Goal: Communication & Community: Ask a question

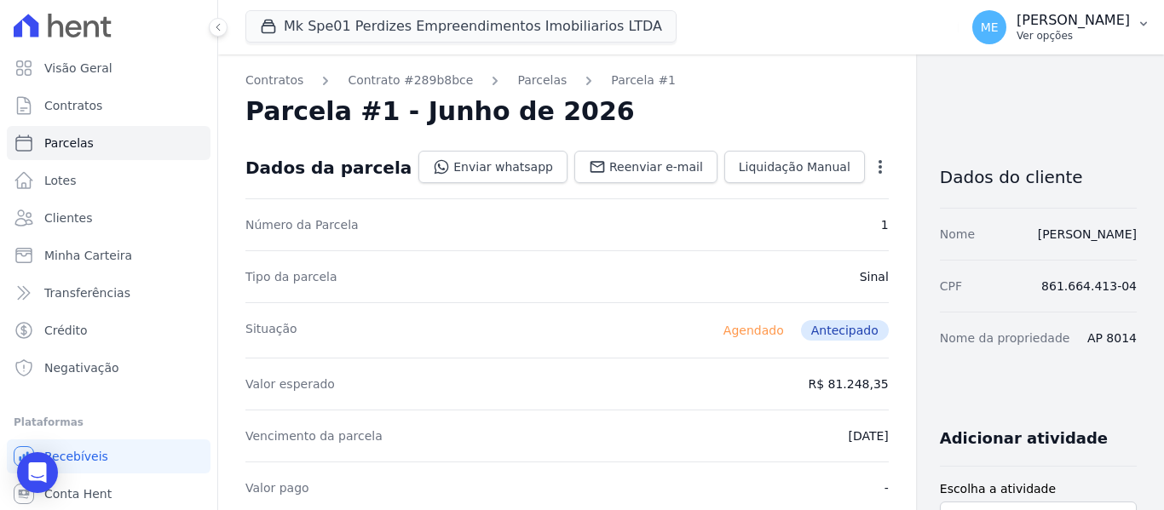
click at [1148, 18] on icon "button" at bounding box center [1143, 24] width 14 height 14
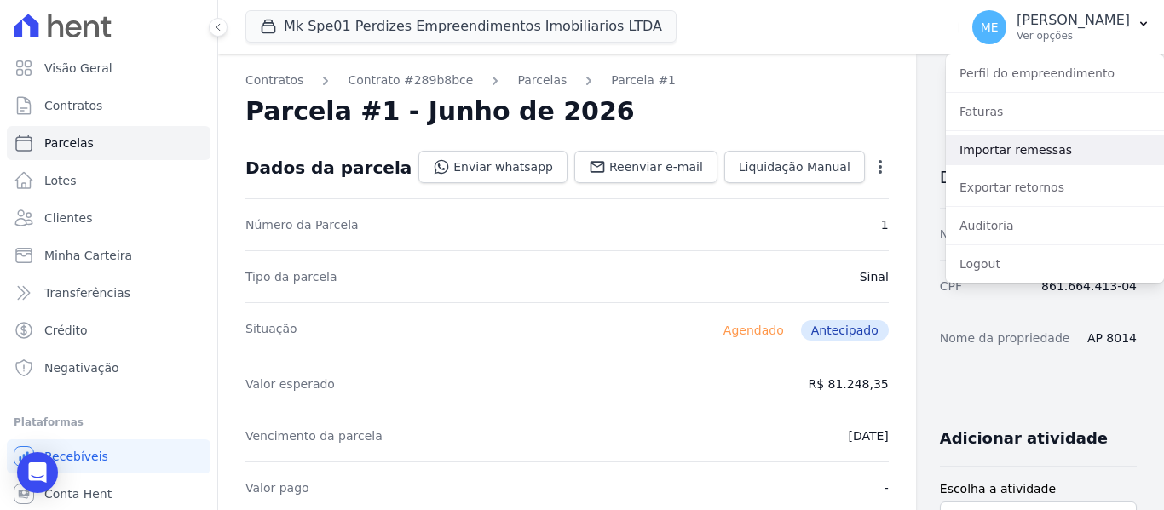
click at [980, 153] on link "Importar remessas" at bounding box center [1055, 150] width 218 height 31
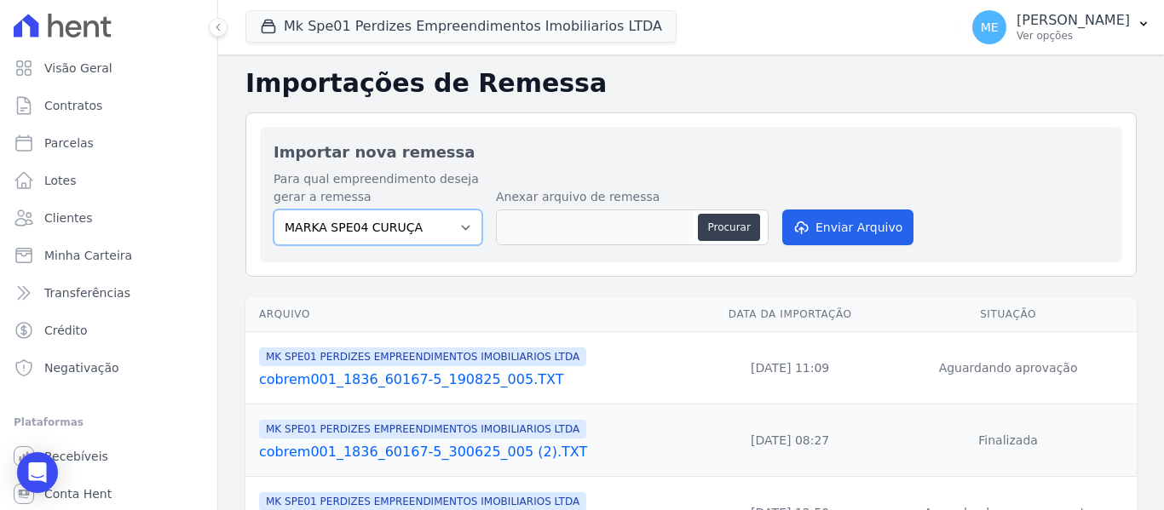
click at [465, 224] on select "MARKA SPE04 CURUÇA MARKA SPE06 EMPREENDIMENTOS E PARTICIPACOES LTDA MK SPE01 PE…" at bounding box center [377, 228] width 209 height 36
select select "c3468c08-4eb0-41a5-9d3d-6eb0d26d8926"
click at [273, 210] on select "MARKA SPE04 CURUÇA MARKA SPE06 EMPREENDIMENTOS E PARTICIPACOES LTDA MK SPE01 PE…" at bounding box center [377, 228] width 209 height 36
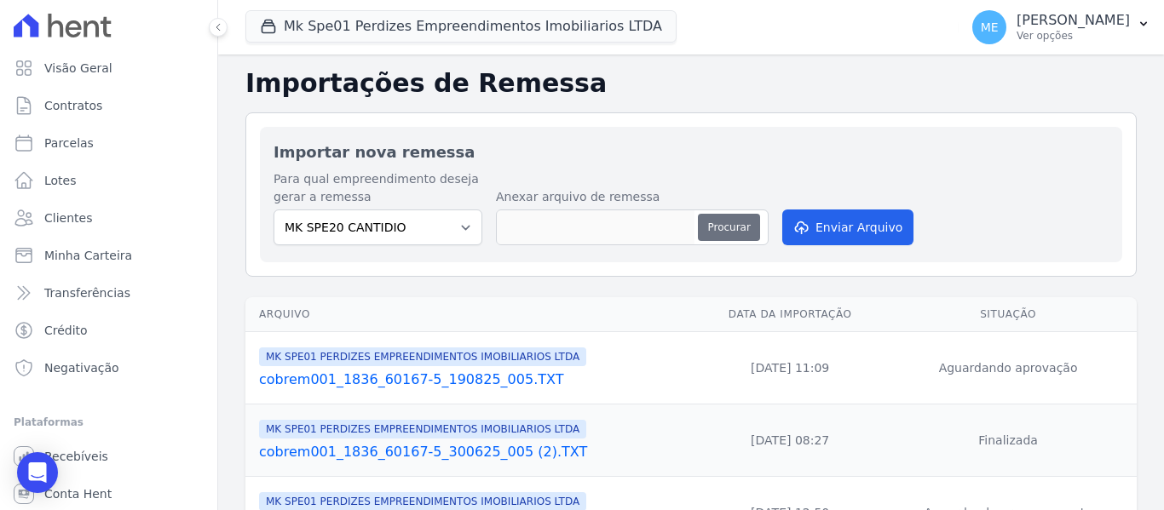
click at [716, 227] on button "Procurar" at bounding box center [728, 227] width 61 height 27
type input "cobrem001_1386_60167-5_040925_002.TXT"
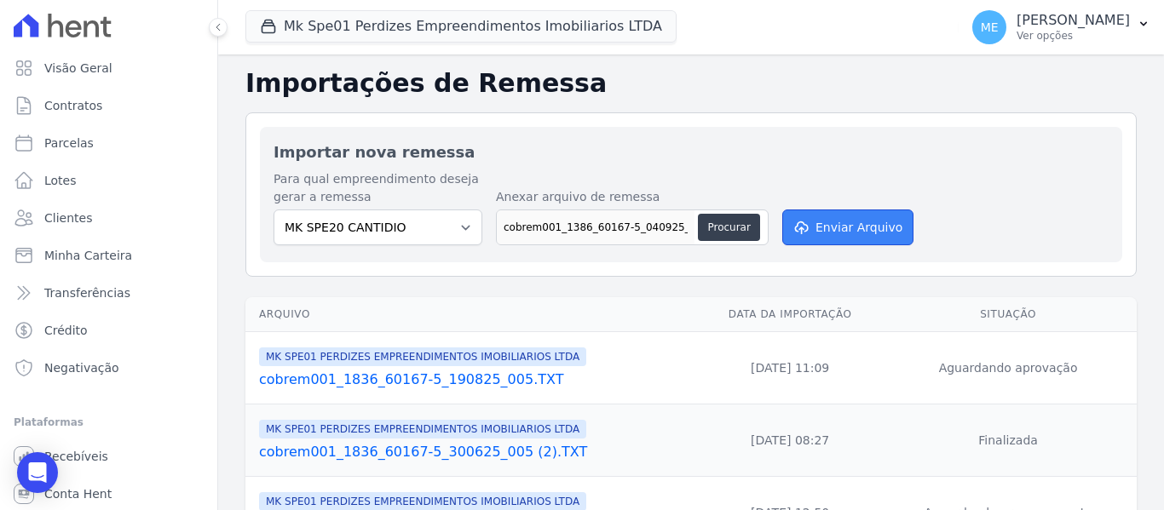
click at [867, 222] on button "Enviar Arquivo" at bounding box center [847, 228] width 131 height 36
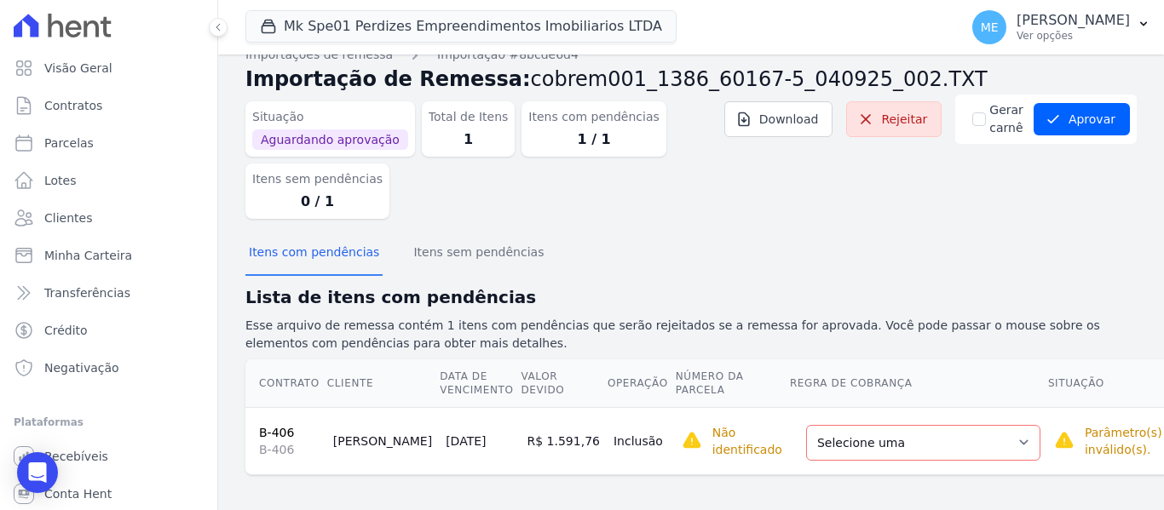
scroll to position [29, 0]
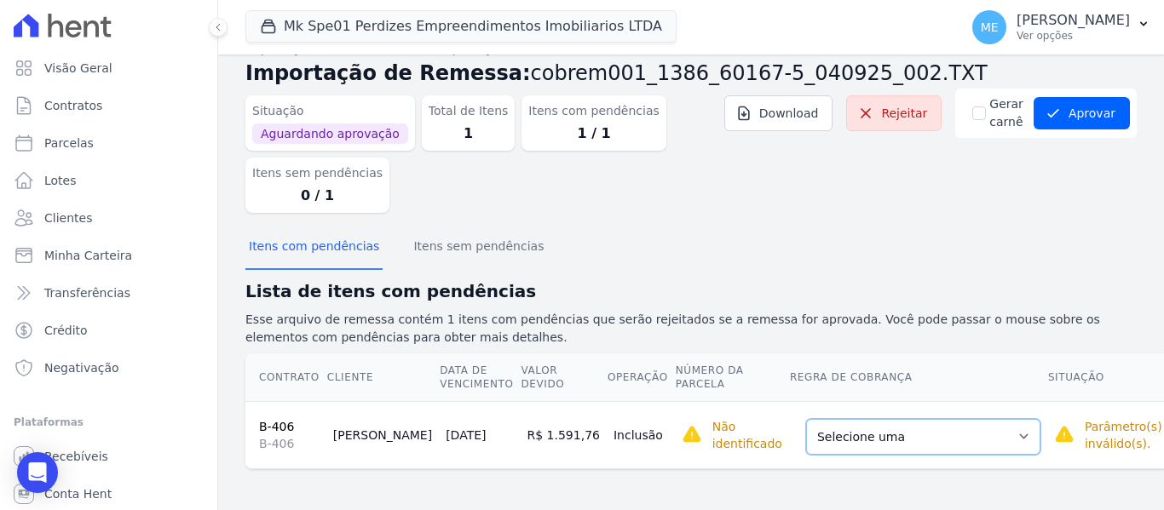
click at [966, 440] on select "Selecione uma Nova Parcela Avulsa Parcela Avulsa Existente Parcela Normal (1 X …" at bounding box center [923, 437] width 234 height 36
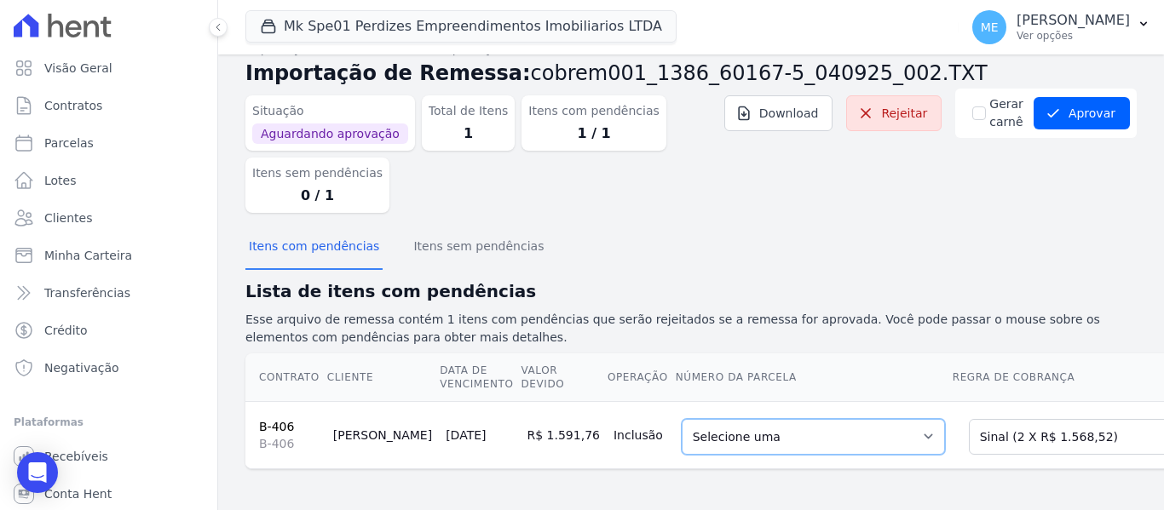
click at [850, 434] on select "Selecione uma 1 - [DATE] - R$ 1.568,52 - Agendado 2 - [DATE] - R$ 1.568,52 - Ag…" at bounding box center [812, 437] width 263 height 36
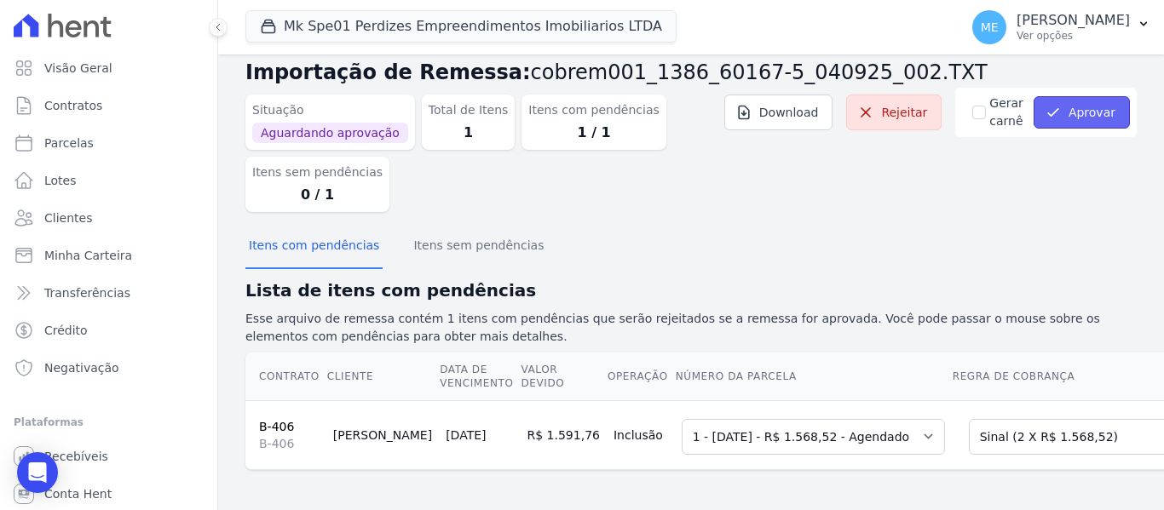
click at [1087, 114] on button "Aprovar" at bounding box center [1081, 112] width 96 height 32
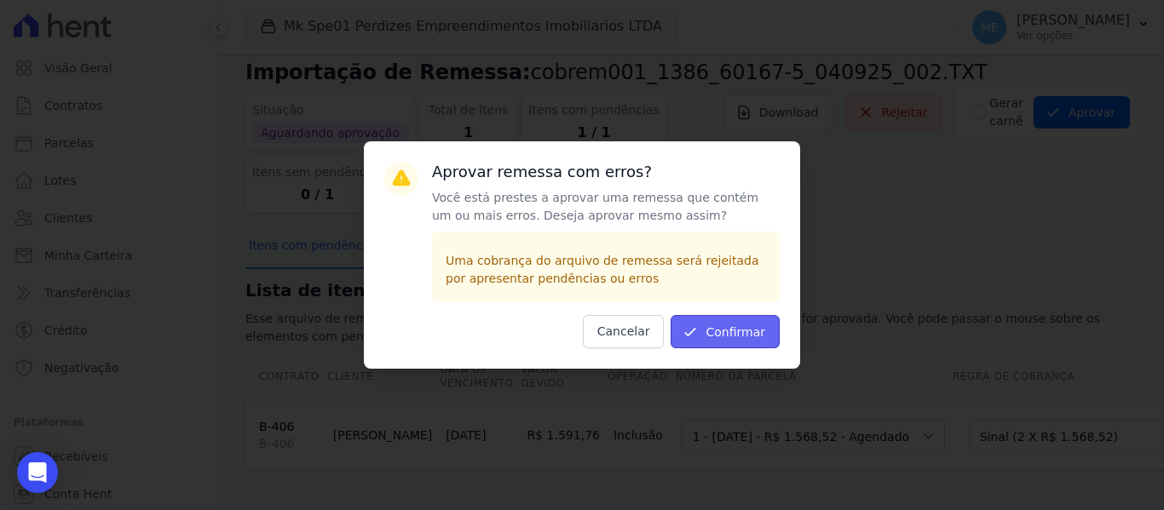
click at [759, 330] on button "Confirmar" at bounding box center [724, 331] width 109 height 33
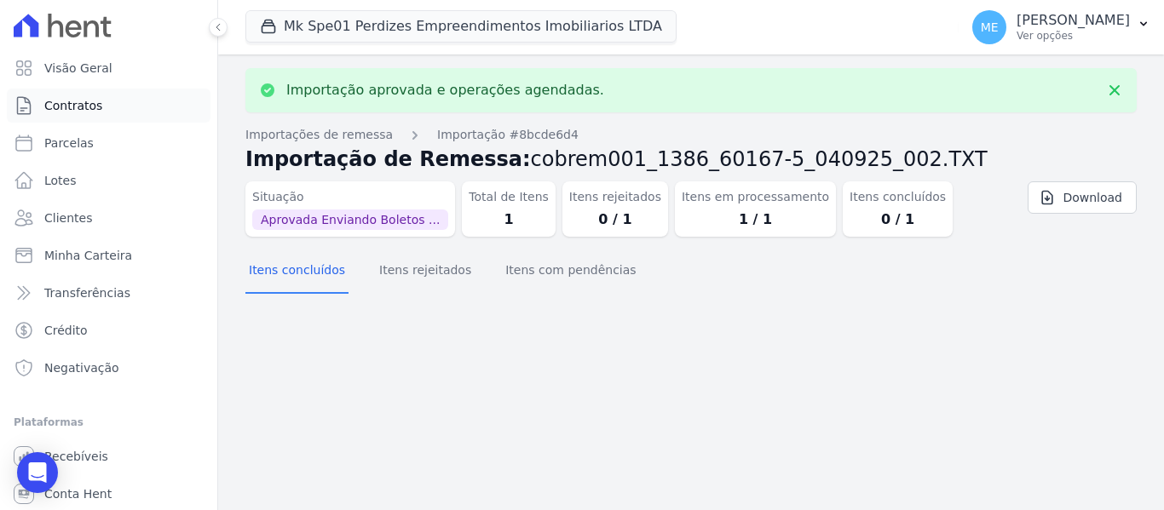
click at [105, 97] on link "Contratos" at bounding box center [109, 106] width 204 height 34
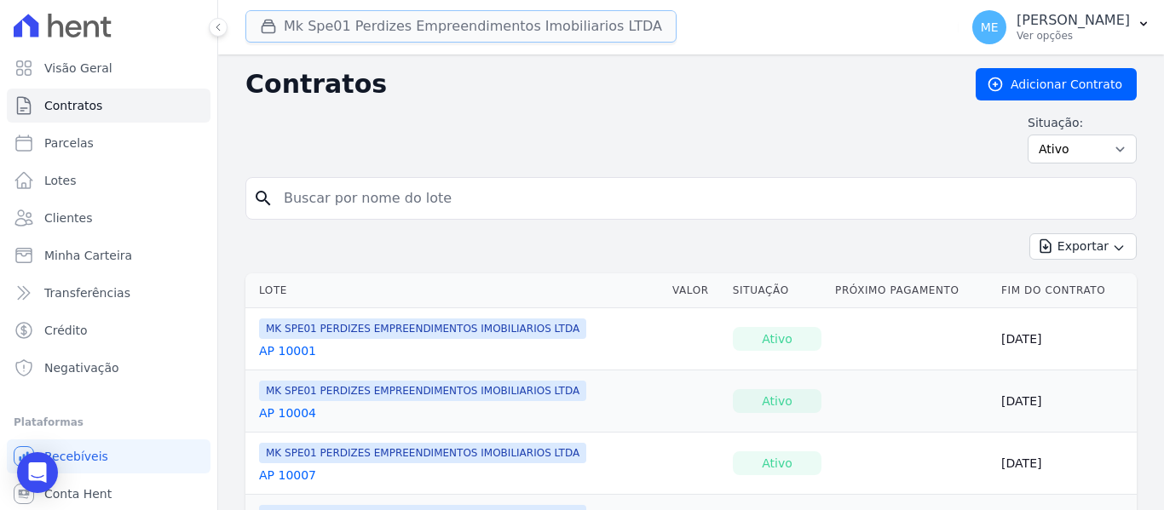
click at [377, 27] on button "Mk Spe01 Perdizes Empreendimentos Imobiliarios LTDA" at bounding box center [460, 26] width 431 height 32
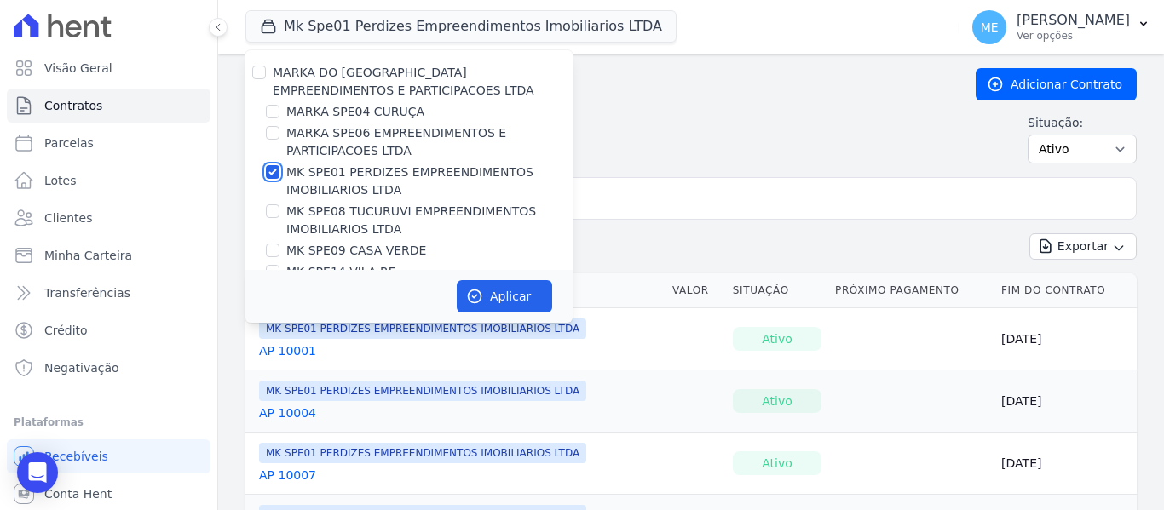
click at [273, 172] on input "MK SPE01 PERDIZES EMPREENDIMENTOS IMOBILIARIOS LTDA" at bounding box center [273, 172] width 14 height 14
checkbox input "false"
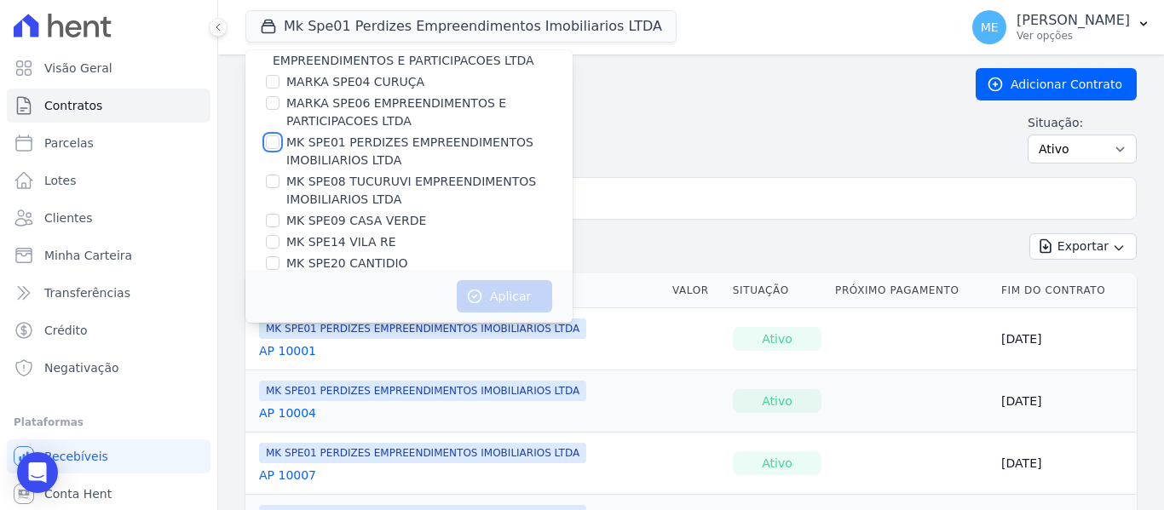
scroll to position [46, 0]
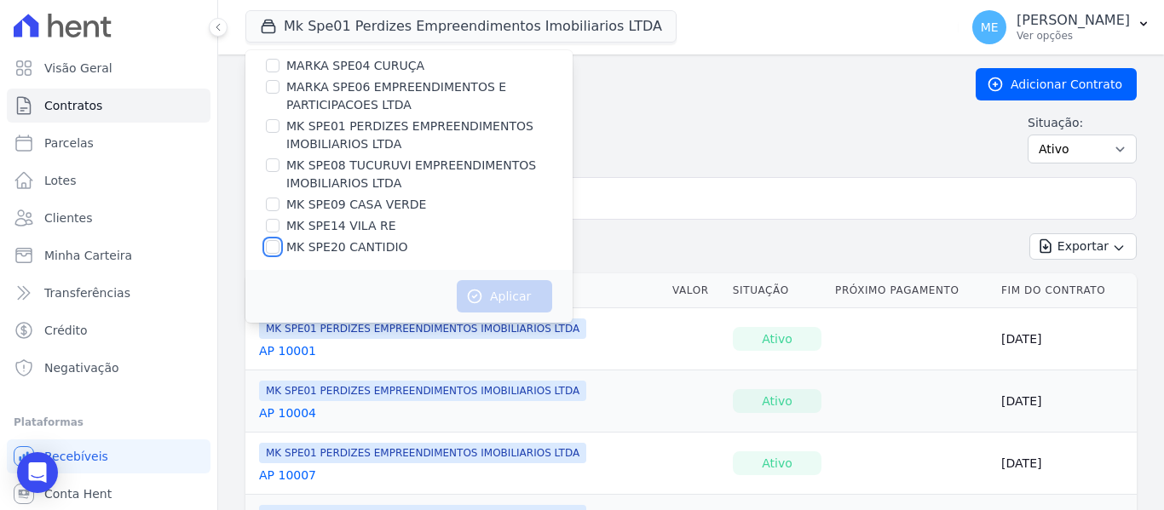
click at [276, 246] on input "MK SPE20 CANTIDIO" at bounding box center [273, 247] width 14 height 14
checkbox input "true"
click at [486, 290] on button "Aplicar" at bounding box center [504, 296] width 95 height 32
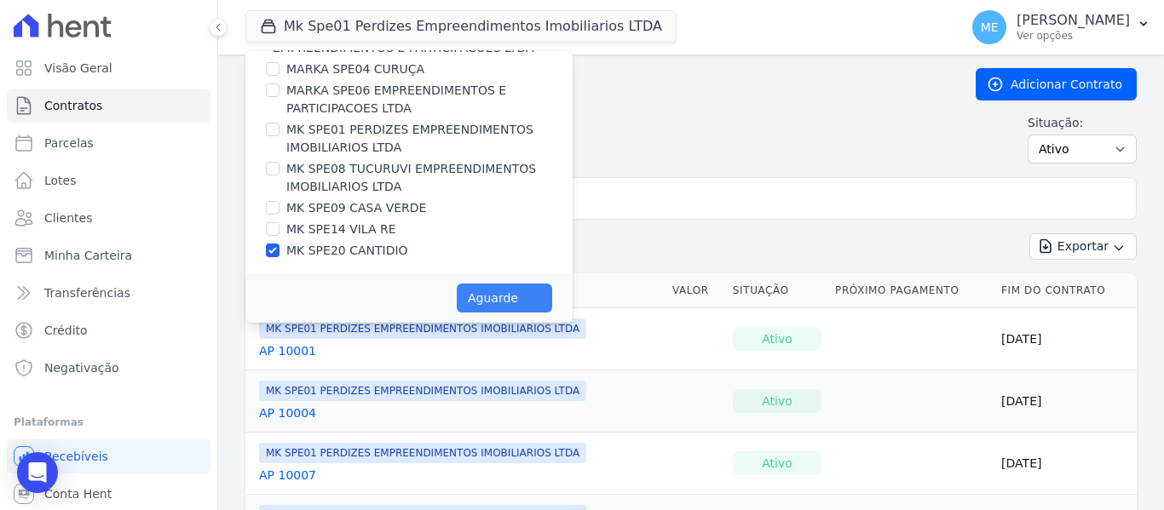
scroll to position [43, 0]
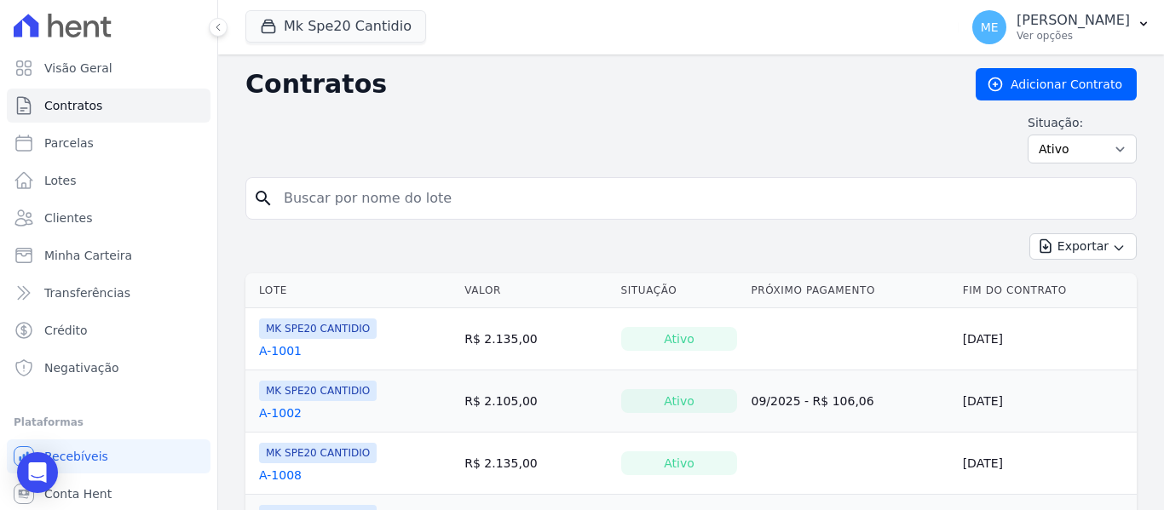
click at [621, 209] on input "search" at bounding box center [700, 198] width 855 height 34
type input "406"
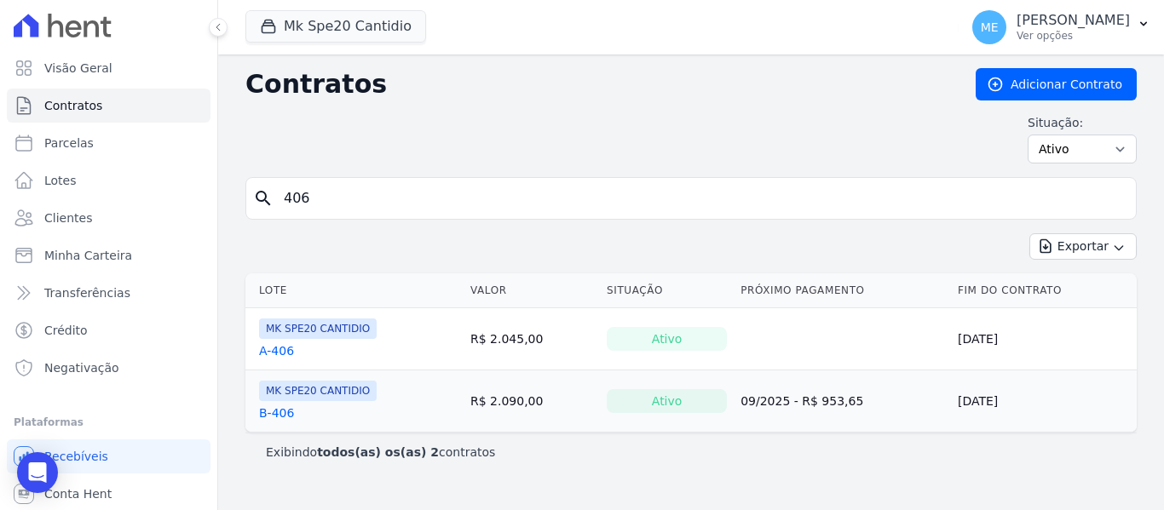
click at [275, 415] on link "B-406" at bounding box center [276, 413] width 35 height 17
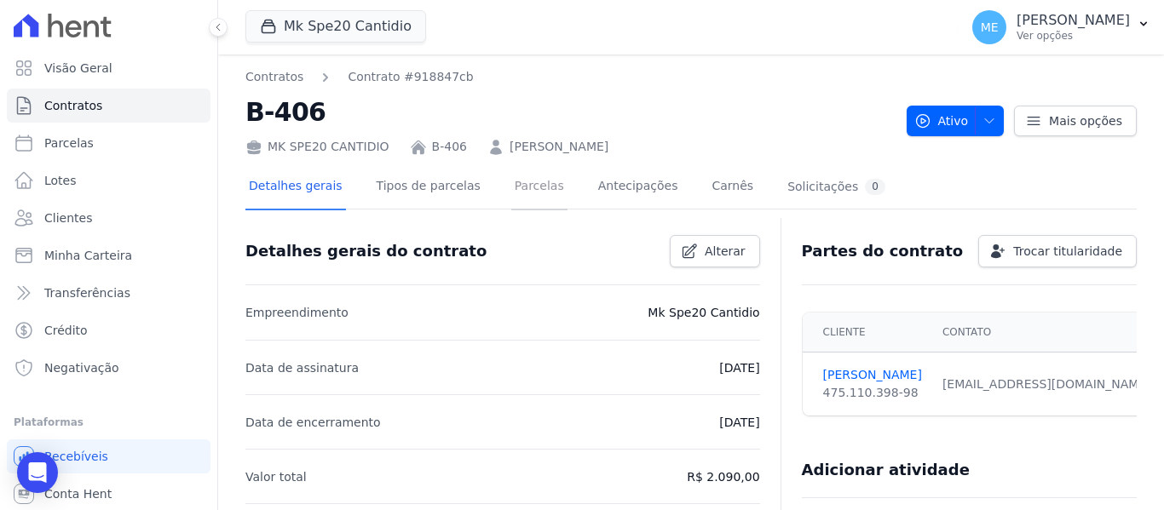
click at [523, 187] on link "Parcelas" at bounding box center [539, 187] width 56 height 45
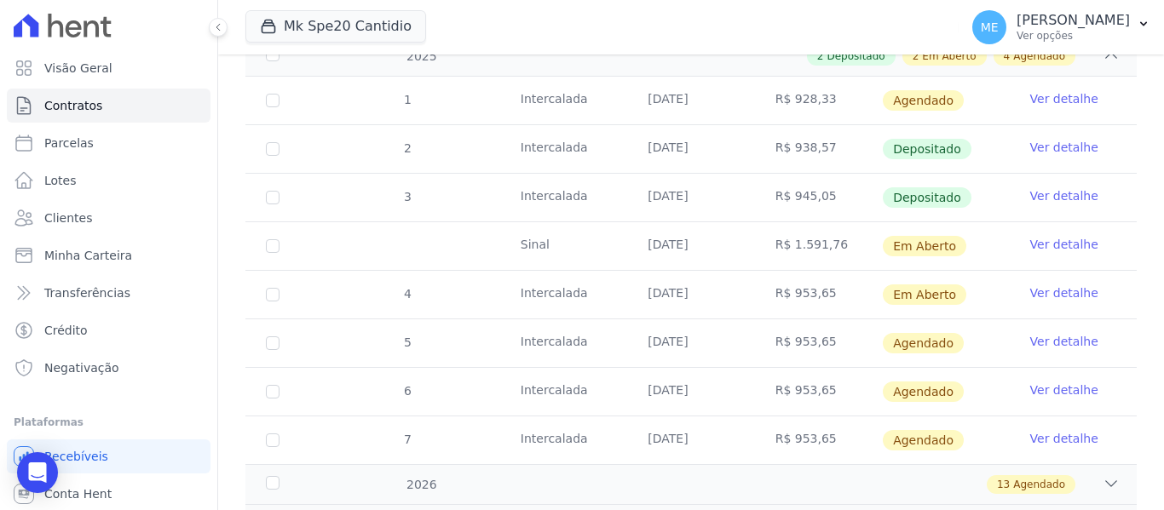
scroll to position [256, 0]
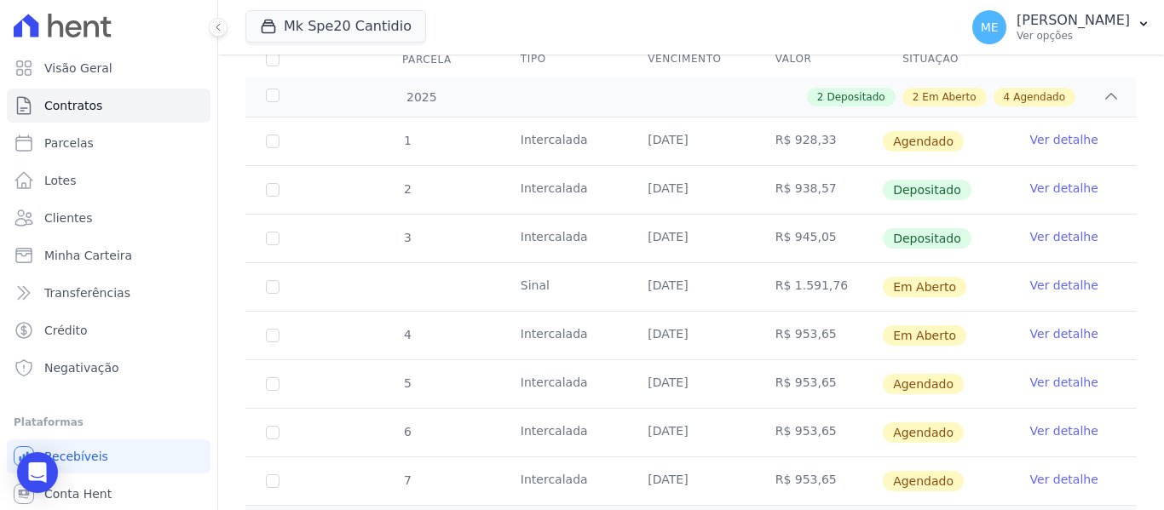
click at [1041, 277] on link "Ver detalhe" at bounding box center [1064, 285] width 68 height 17
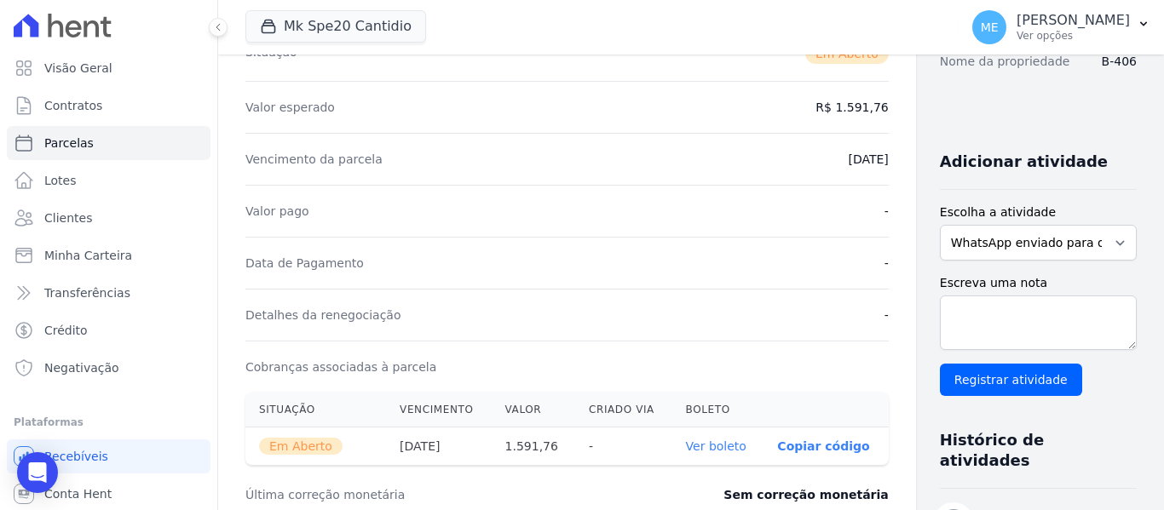
scroll to position [341, 0]
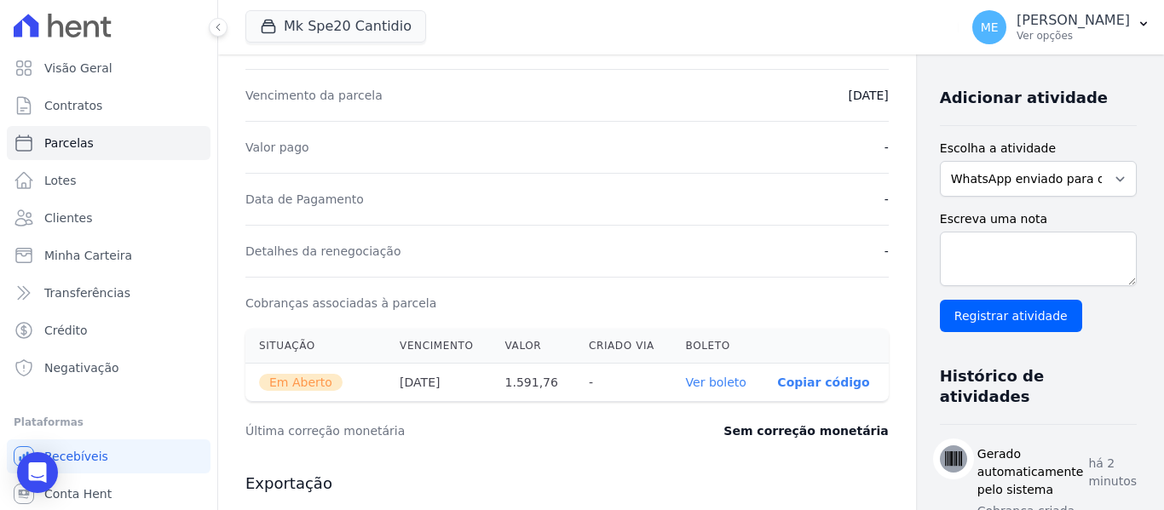
click at [686, 386] on link "Ver boleto" at bounding box center [716, 383] width 60 height 14
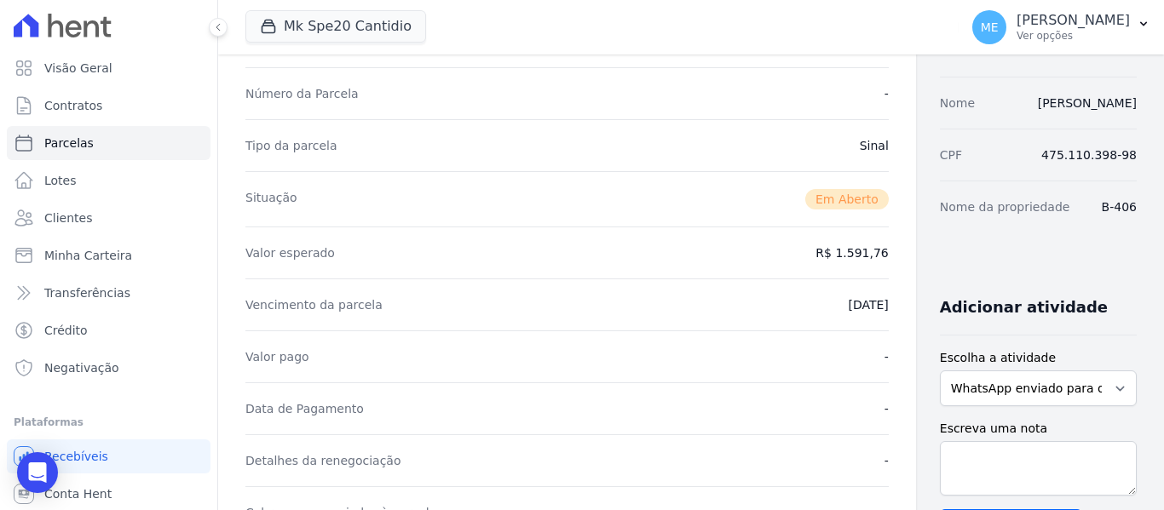
scroll to position [0, 0]
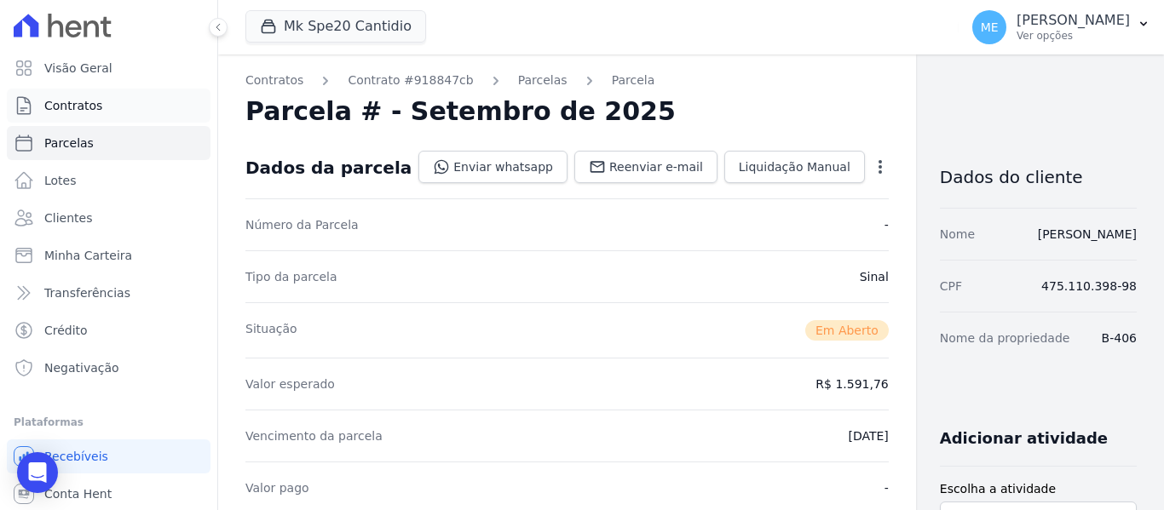
click at [90, 103] on span "Contratos" at bounding box center [73, 105] width 58 height 17
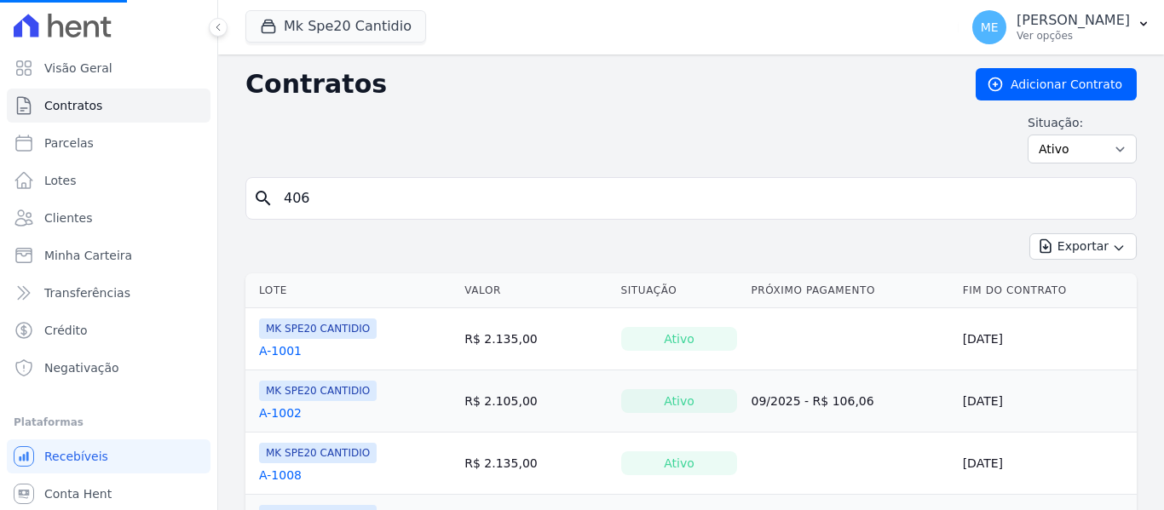
drag, startPoint x: 342, startPoint y: 208, endPoint x: -59, endPoint y: 96, distance: 416.4
click at [0, 96] on html "Visão Geral Contratos Parcelas Lotes Clientes Minha Carteira Transferências Cré…" at bounding box center [582, 255] width 1164 height 510
click at [494, 198] on input "search" at bounding box center [700, 198] width 855 height 34
type input "1023"
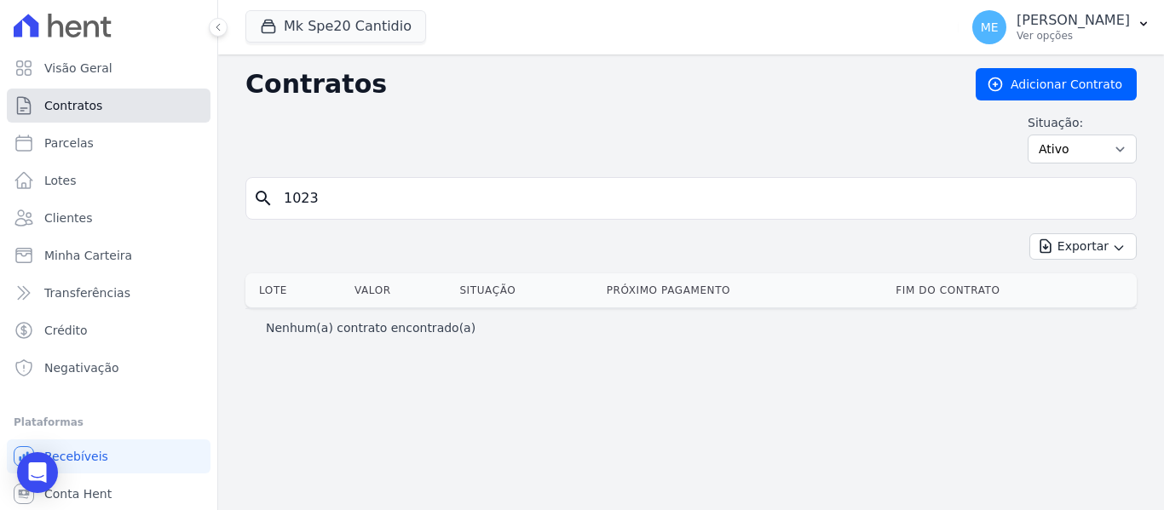
click at [67, 106] on span "Contratos" at bounding box center [73, 105] width 58 height 17
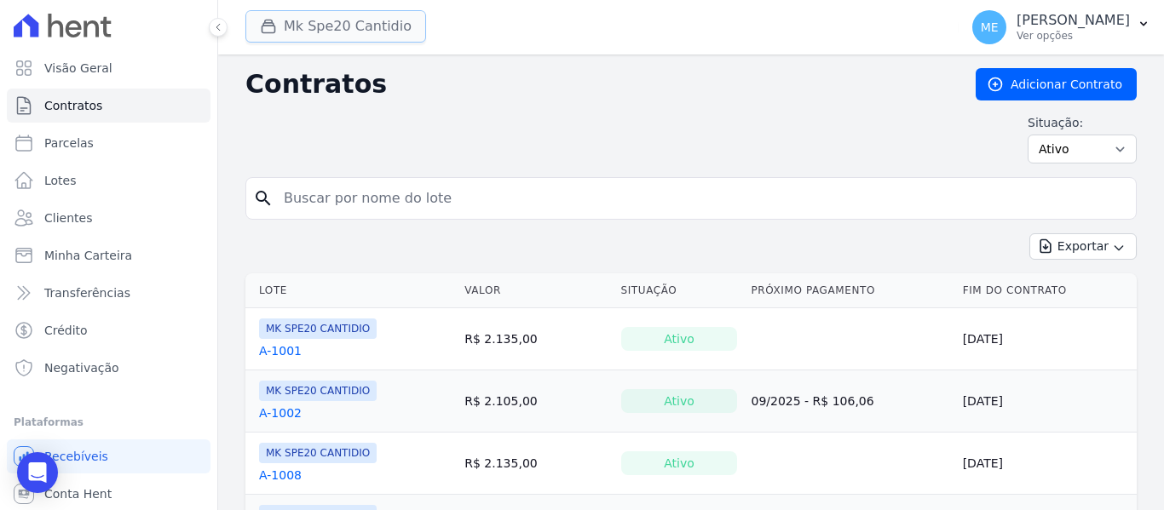
click at [389, 30] on button "Mk Spe20 Cantidio" at bounding box center [335, 26] width 181 height 32
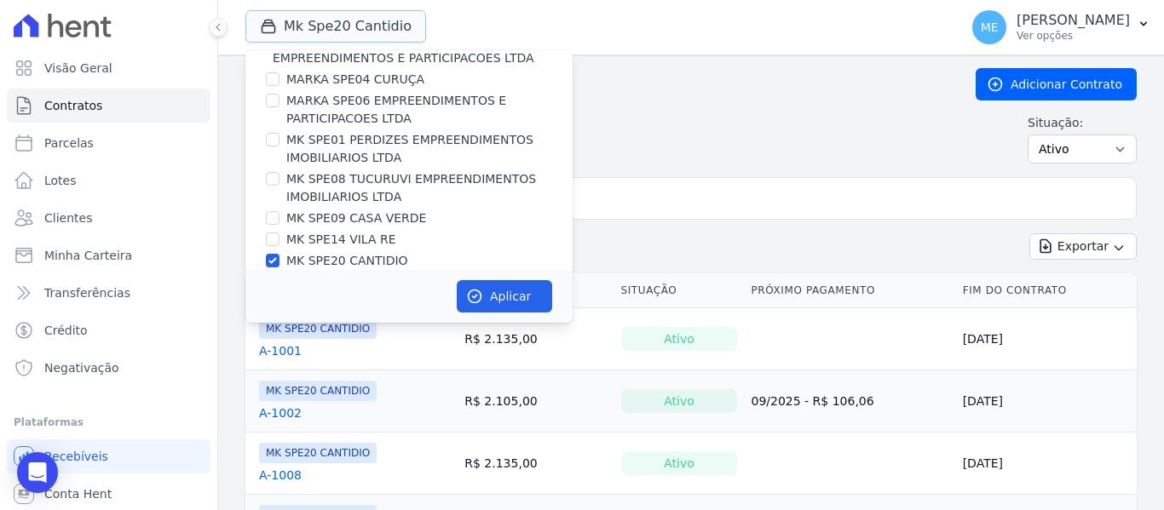
scroll to position [46, 0]
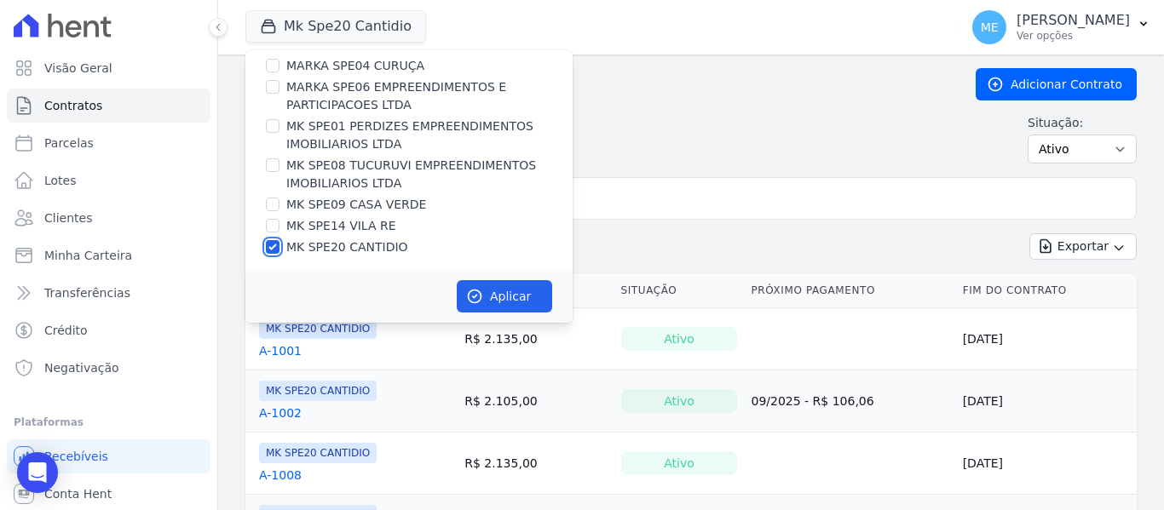
click at [272, 248] on input "MK SPE20 CANTIDIO" at bounding box center [273, 247] width 14 height 14
checkbox input "false"
click at [269, 226] on input "MK SPE14 VILA RE" at bounding box center [273, 226] width 14 height 14
checkbox input "true"
click at [475, 296] on icon "button" at bounding box center [475, 296] width 13 height 13
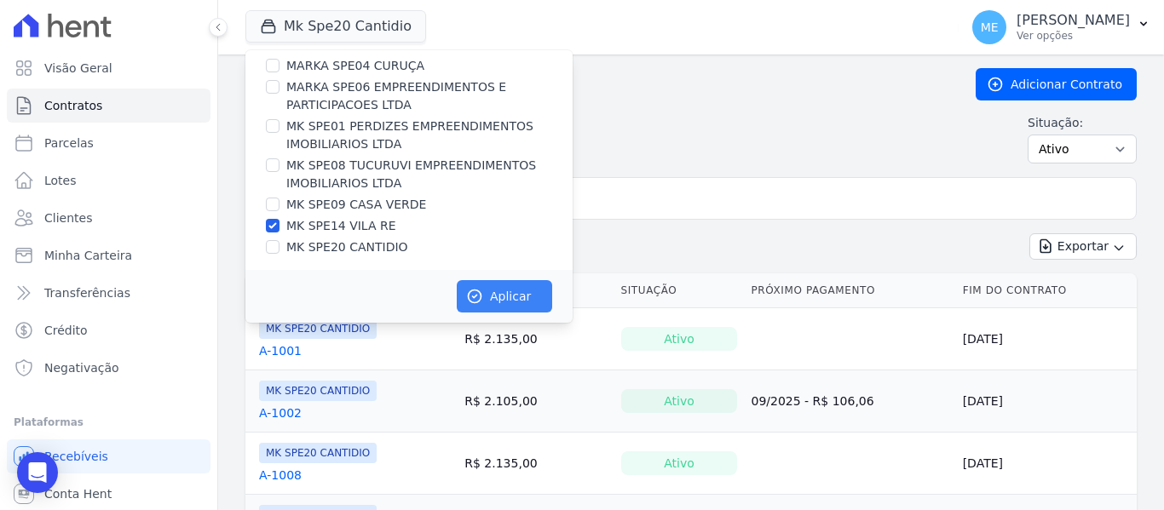
scroll to position [43, 0]
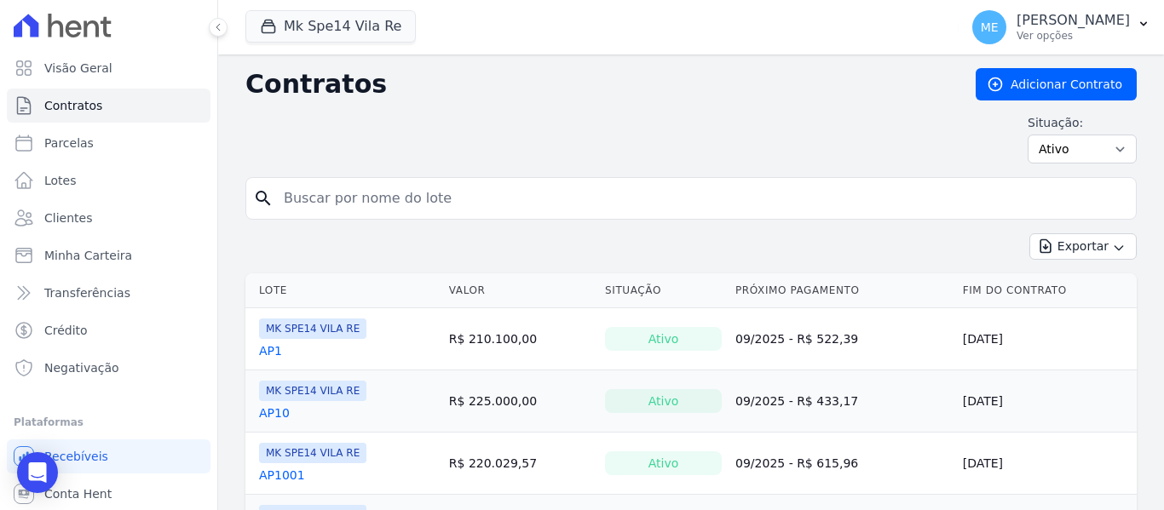
click at [580, 200] on input "search" at bounding box center [700, 198] width 855 height 34
type input "1023"
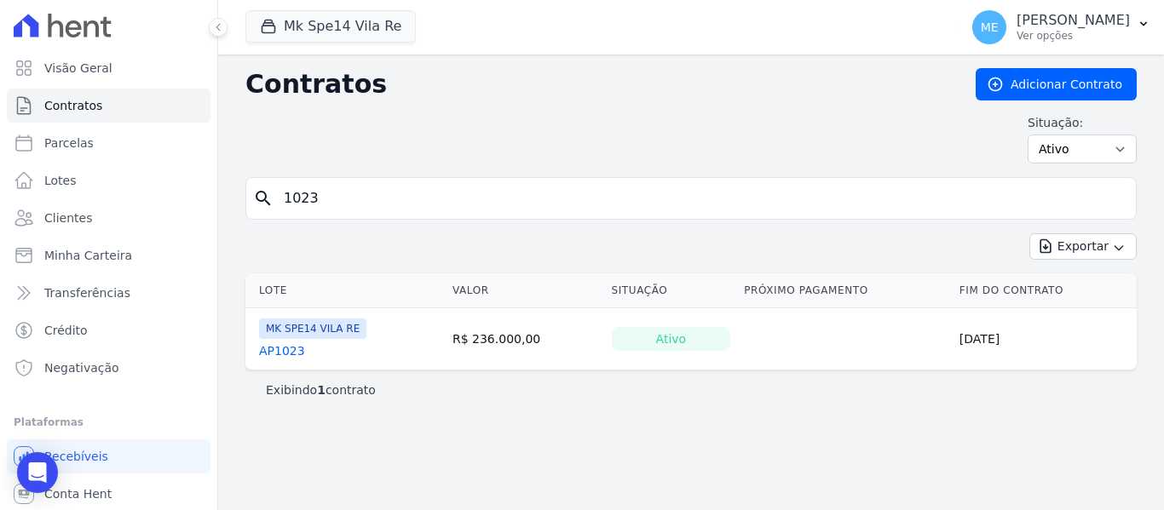
click at [285, 349] on link "AP1023" at bounding box center [282, 350] width 46 height 17
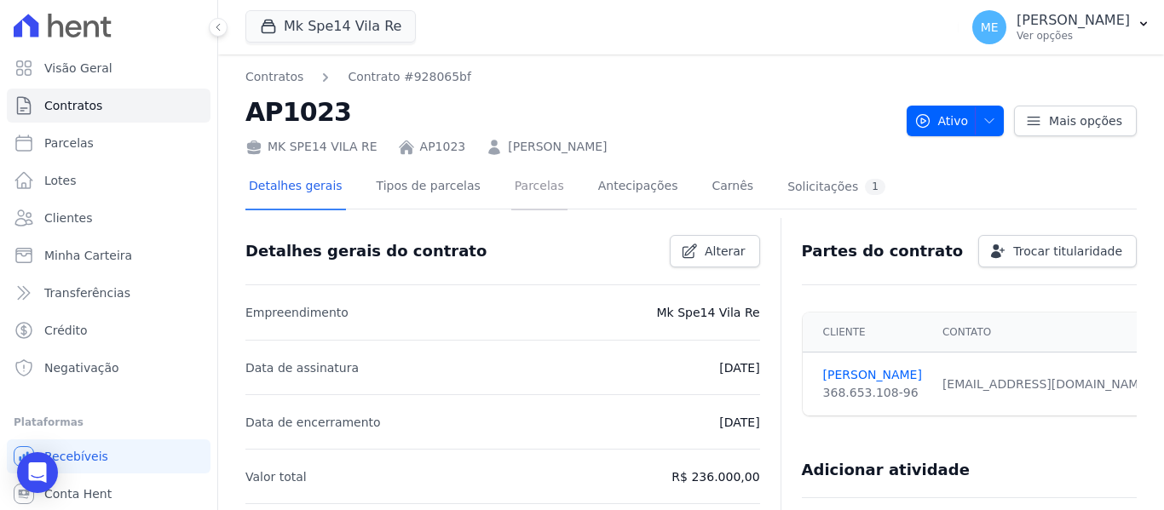
click at [514, 185] on link "Parcelas" at bounding box center [539, 187] width 56 height 45
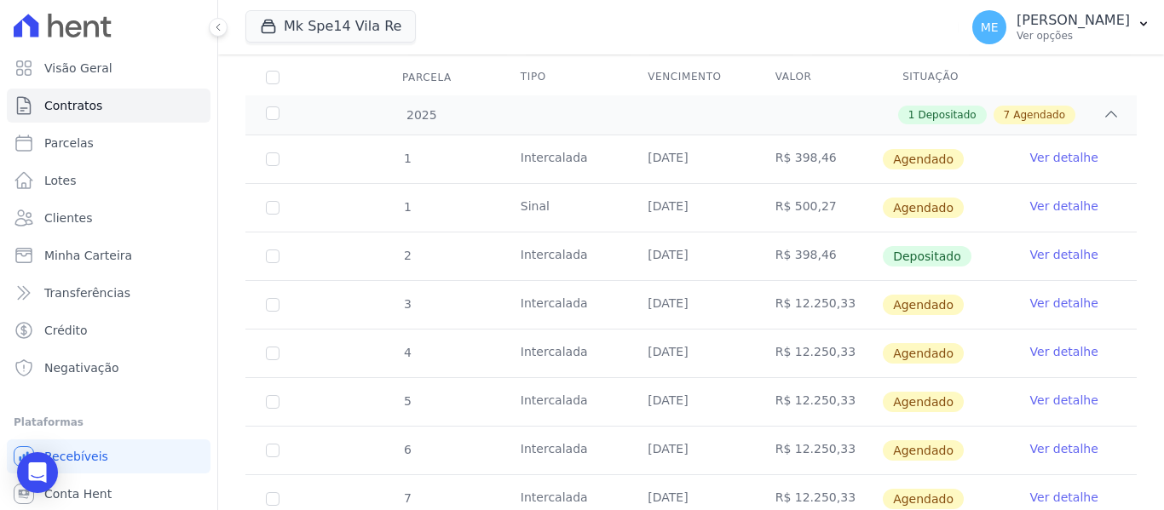
scroll to position [323, 0]
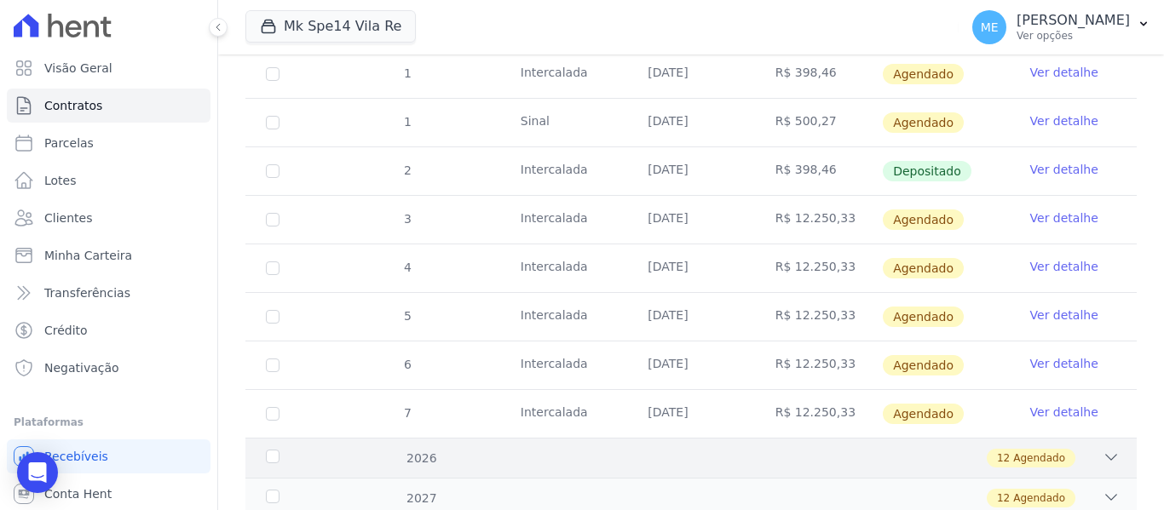
click at [1106, 455] on icon at bounding box center [1111, 457] width 11 height 5
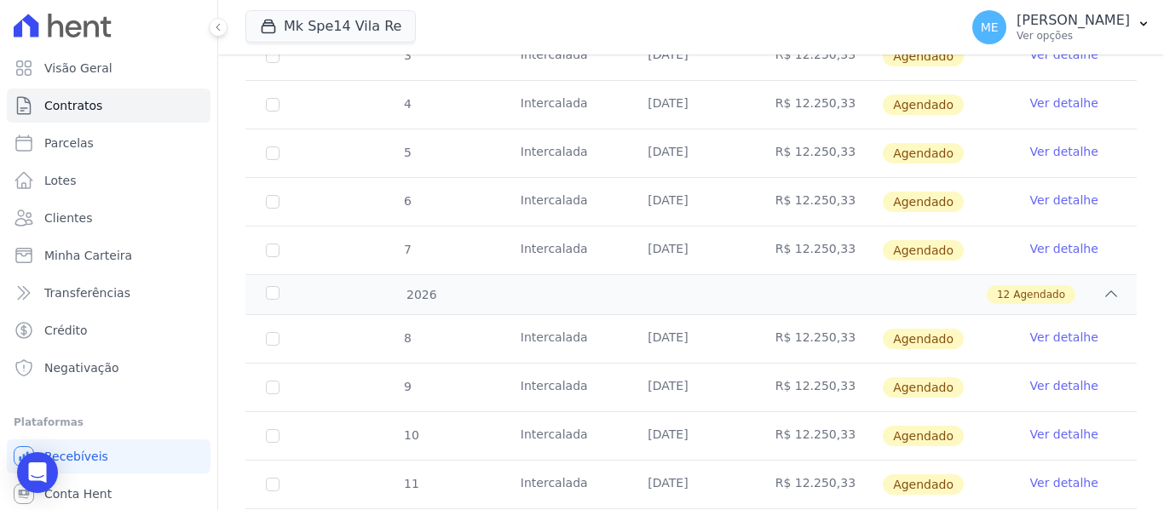
scroll to position [493, 0]
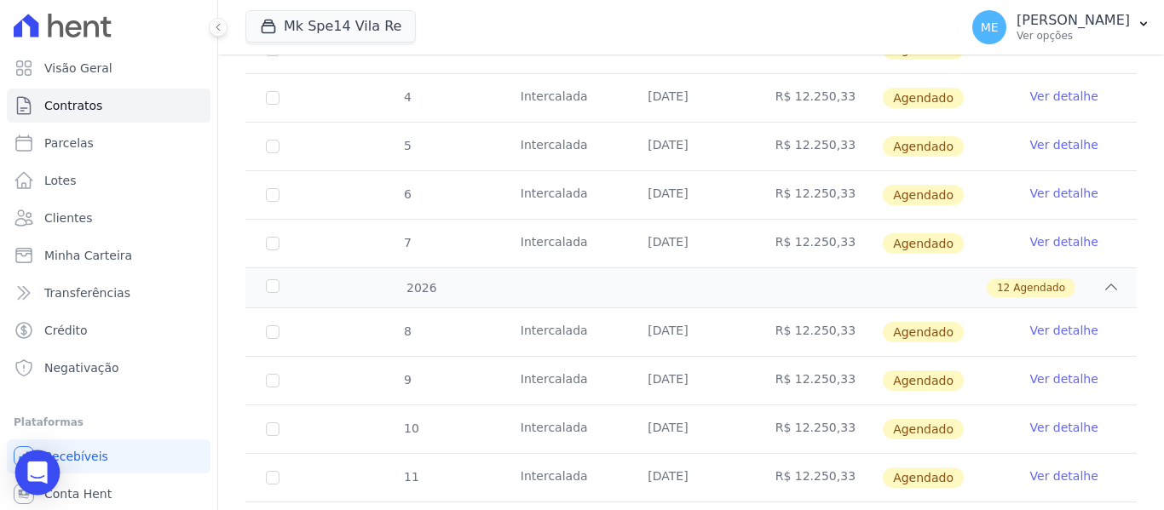
click at [35, 468] on icon "Open Intercom Messenger" at bounding box center [37, 473] width 20 height 22
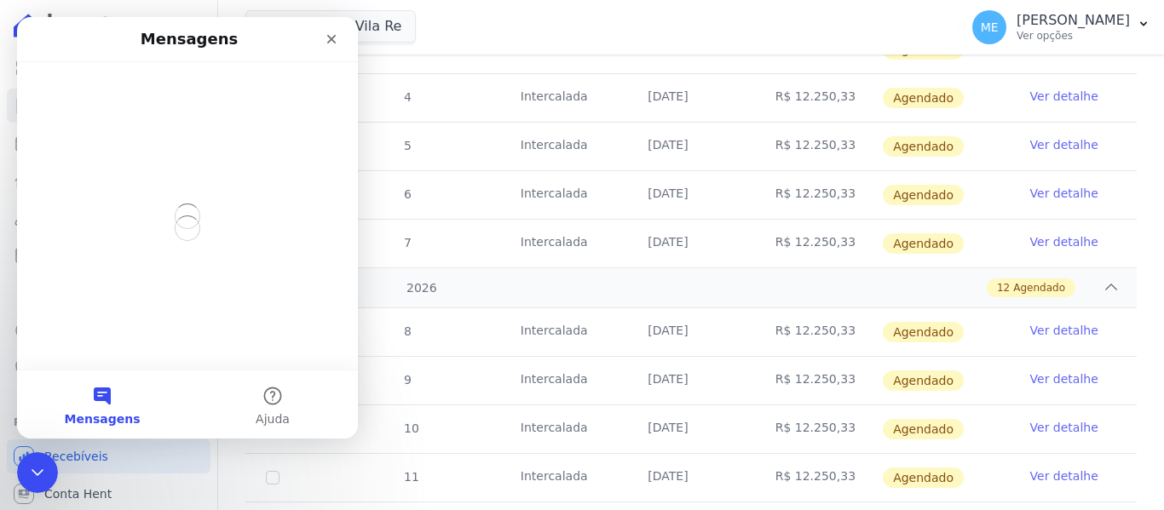
scroll to position [0, 0]
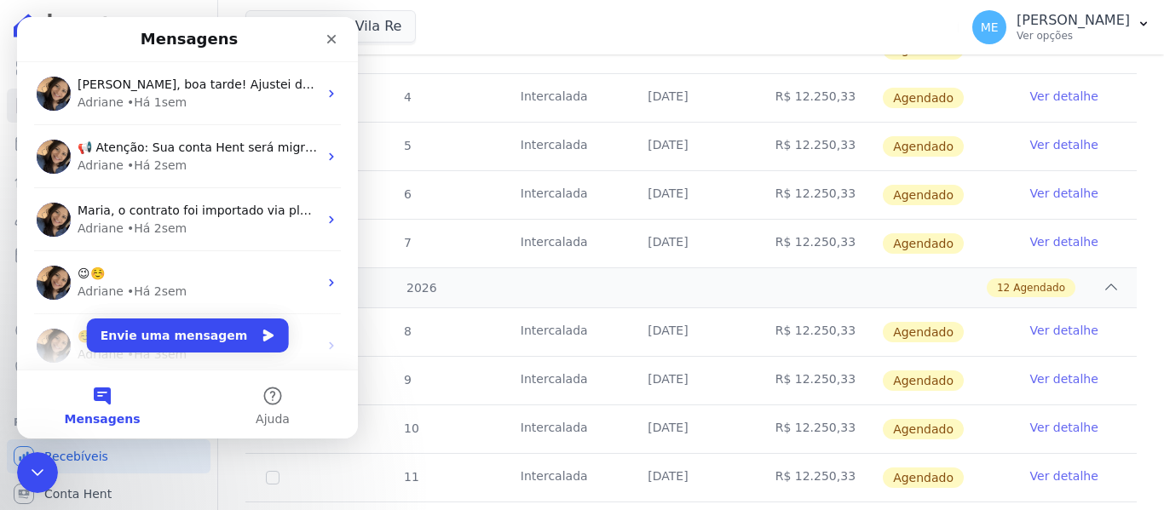
click at [96, 405] on button "Mensagens" at bounding box center [102, 405] width 170 height 68
click at [222, 331] on button "Envie uma mensagem" at bounding box center [188, 336] width 202 height 34
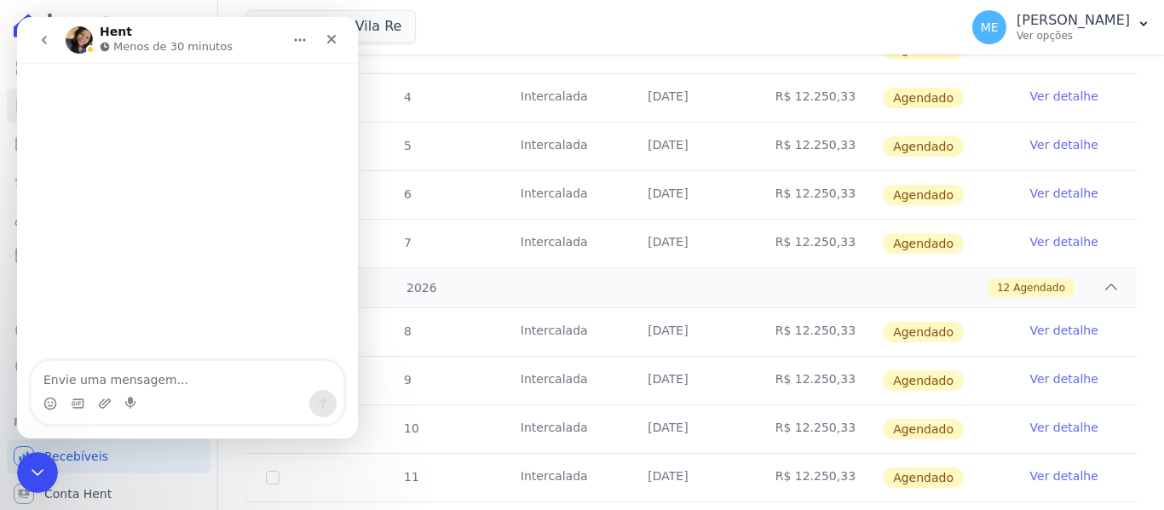
click at [182, 386] on textarea "Envie uma mensagem..." at bounding box center [188, 375] width 312 height 29
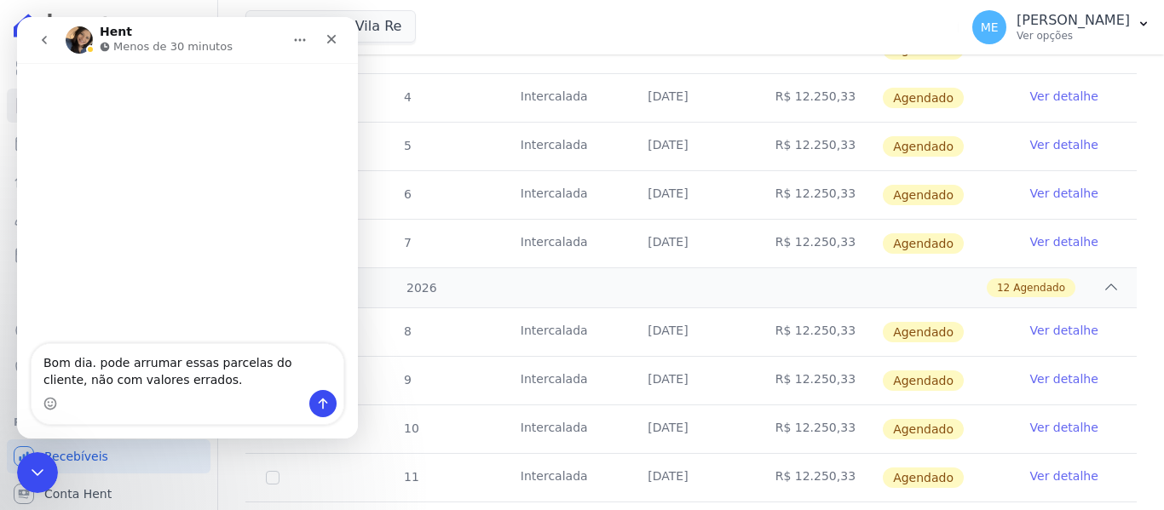
type textarea "Bom dia. pode arrumar essas parcelas do cliente, não com valores errados."
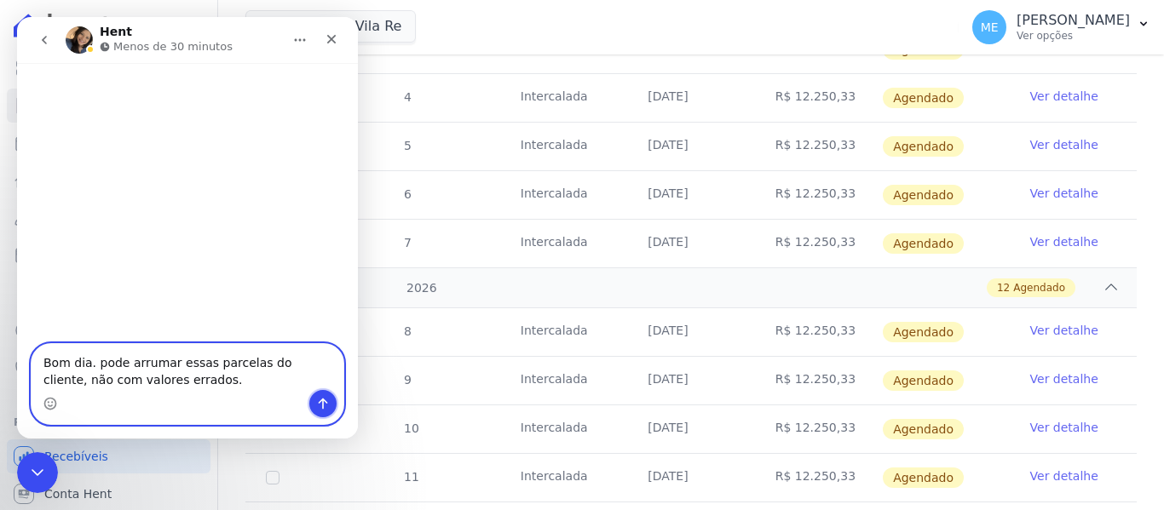
click at [324, 405] on icon "Enviar uma mensagem" at bounding box center [323, 404] width 14 height 14
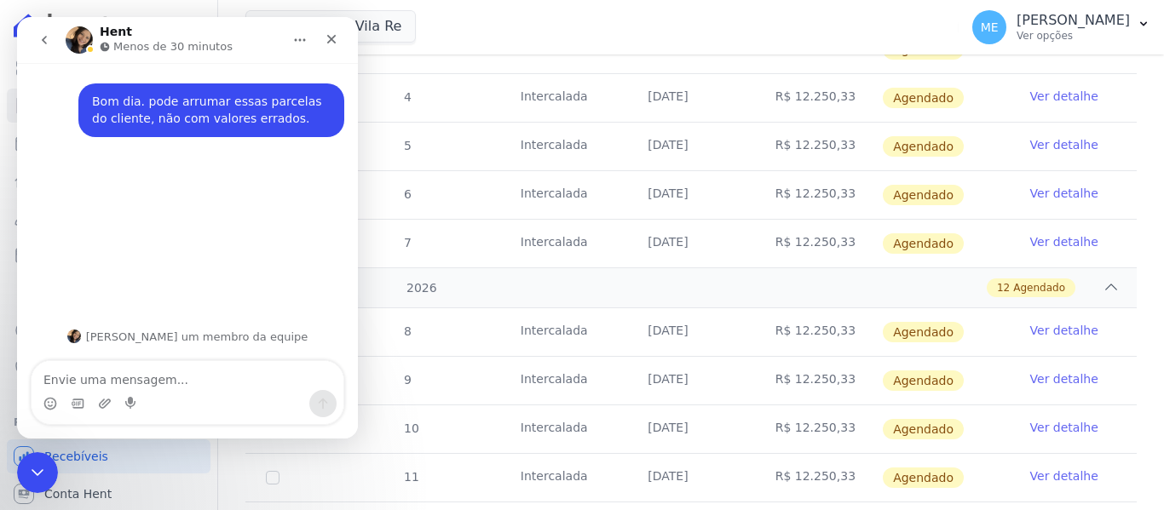
click at [425, 22] on div "Mk Spe14 Vila Re MARKA DO BRASIL EMPREENDIMENTOS E PARTICIPACOES LTDA MARKA SPE…" at bounding box center [598, 27] width 706 height 56
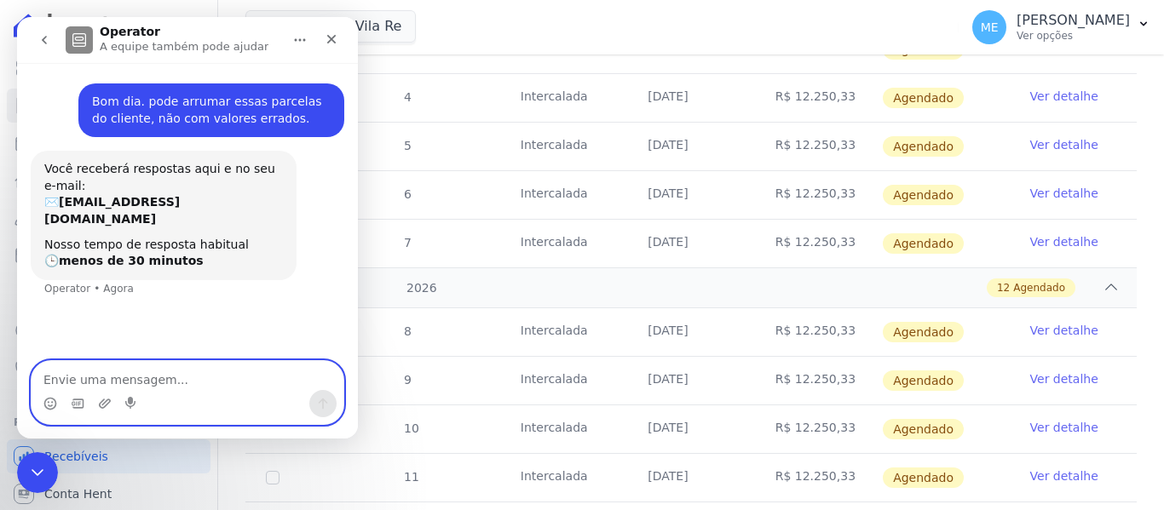
click at [197, 388] on textarea "Envie uma mensagem..." at bounding box center [188, 375] width 312 height 29
paste textarea "NATALI CABRAL DOS SANTOS"
type textarea "NATALI CABRAL DOS SANTOS"
click at [239, 382] on textarea "Envie uma mensagem..." at bounding box center [188, 375] width 312 height 29
paste textarea "Vila Ré - SPE14"
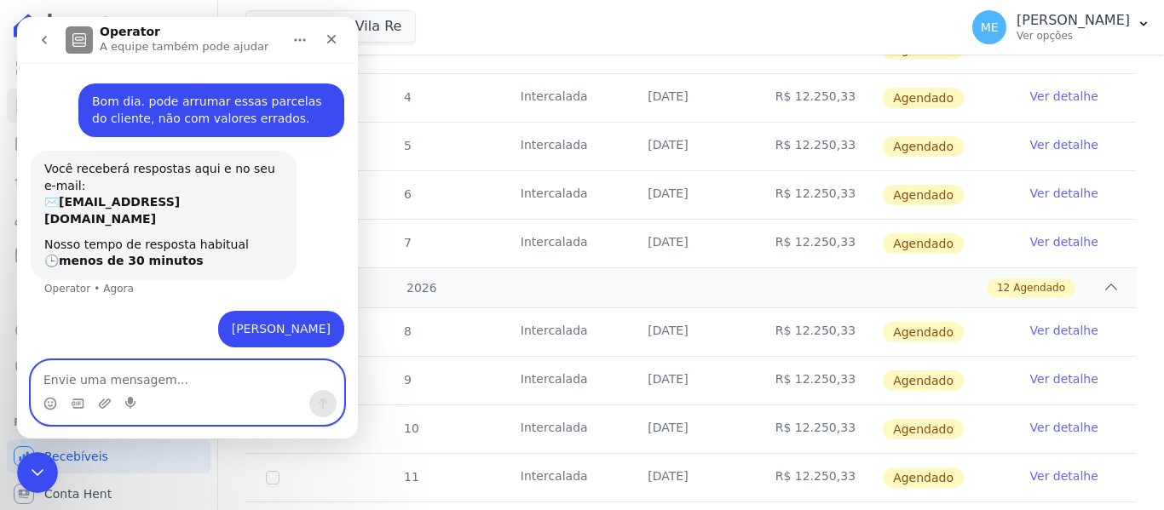
type textarea "Vila Ré - SPE14"
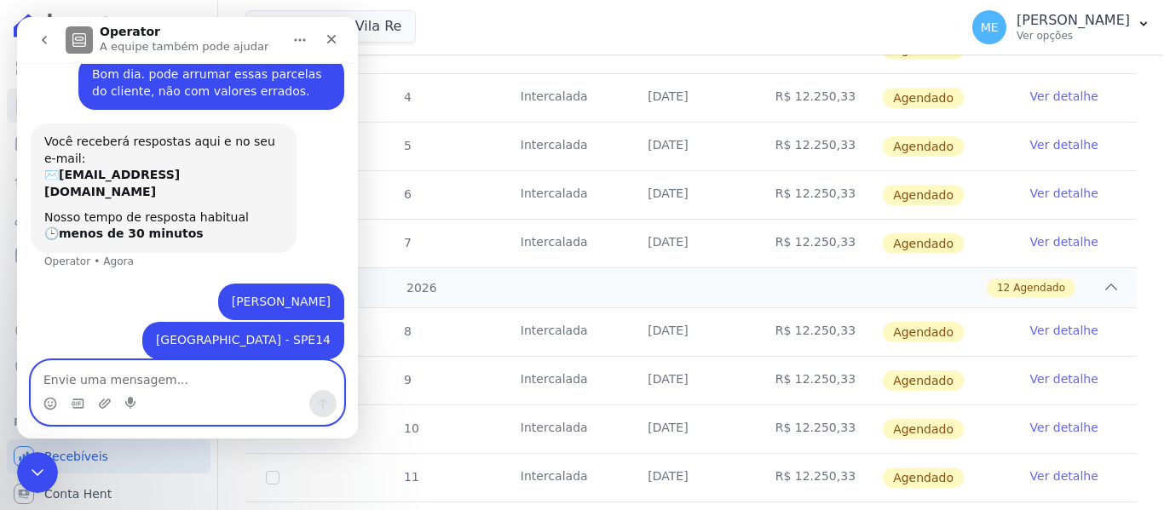
click at [228, 385] on textarea "Envie uma mensagem..." at bounding box center [188, 375] width 312 height 29
paste textarea "TORRE ÚNICA / 1023 - 1º Andar"
type textarea "TORRE ÚNICA / 1023 - 1º Andar"
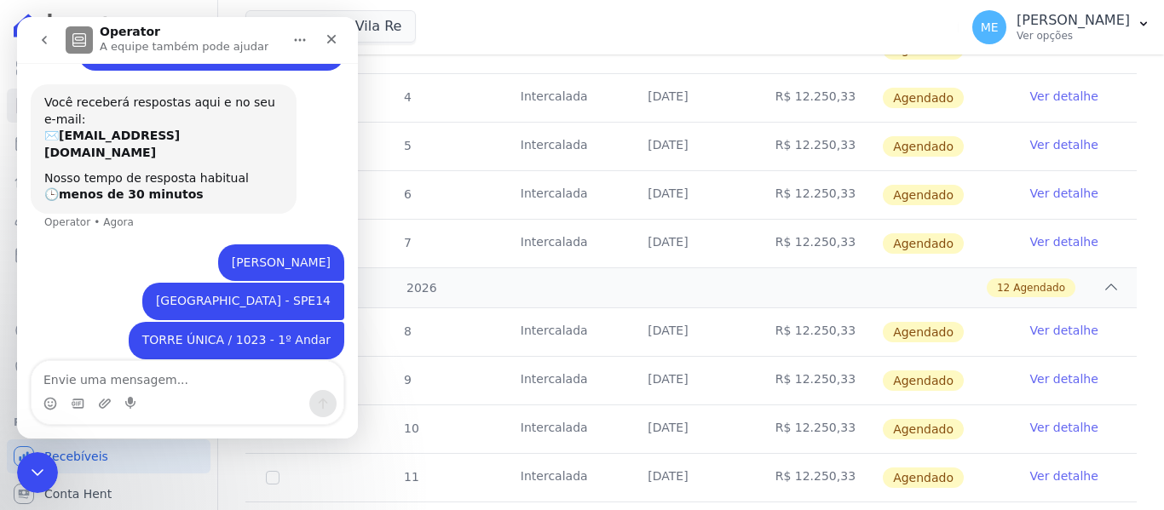
click at [96, 404] on div "Messenger da Intercom" at bounding box center [188, 403] width 312 height 27
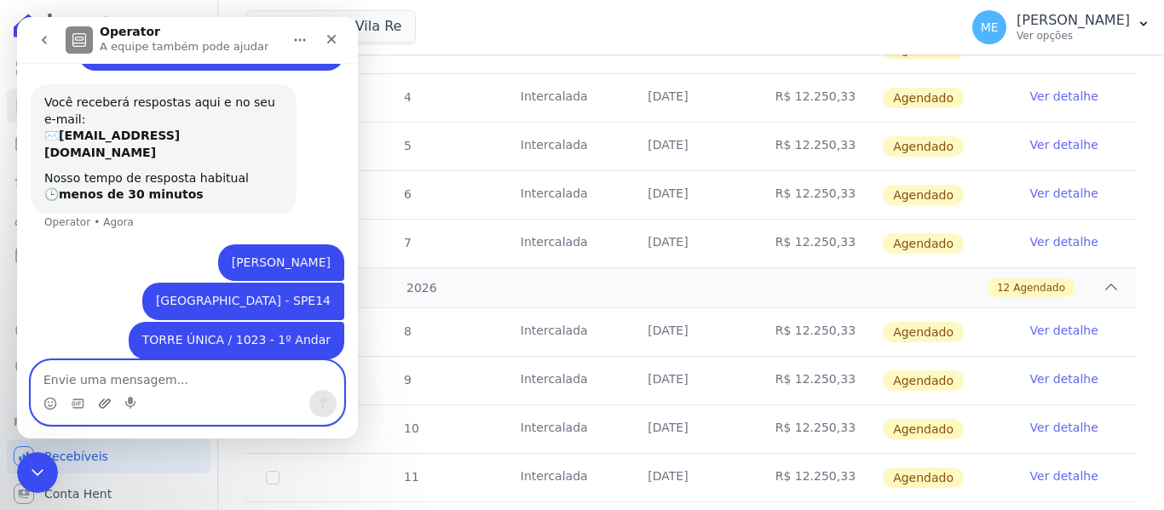
click at [100, 406] on icon "Upload do anexo" at bounding box center [105, 403] width 12 height 9
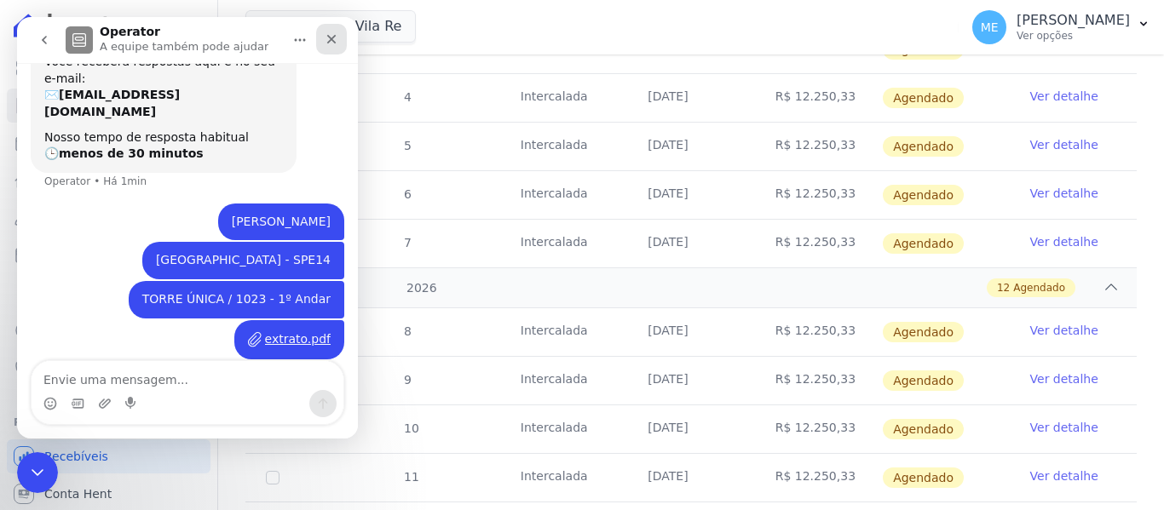
click at [333, 40] on icon "Fechar" at bounding box center [331, 39] width 9 height 9
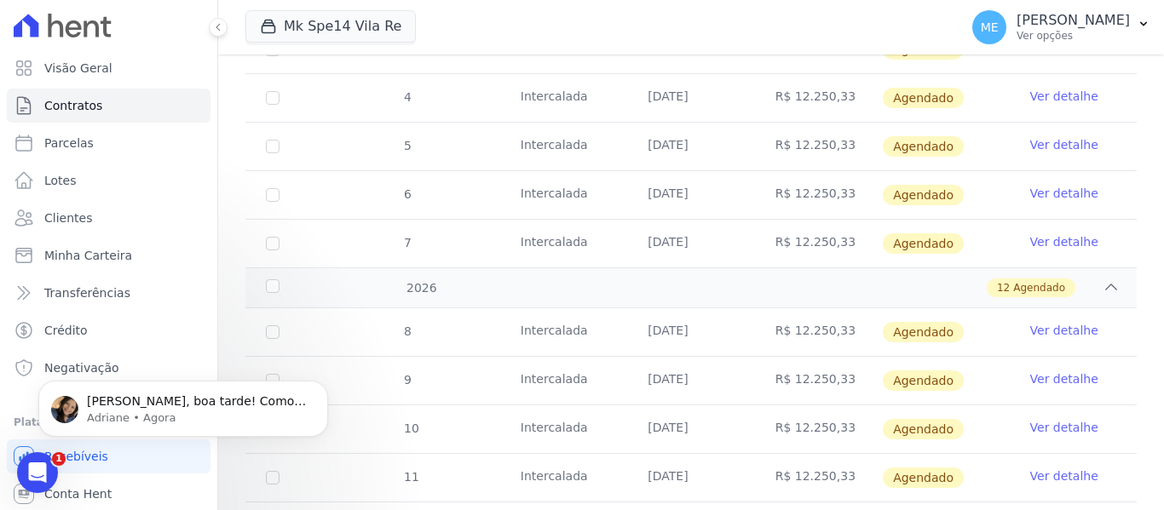
scroll to position [256, 0]
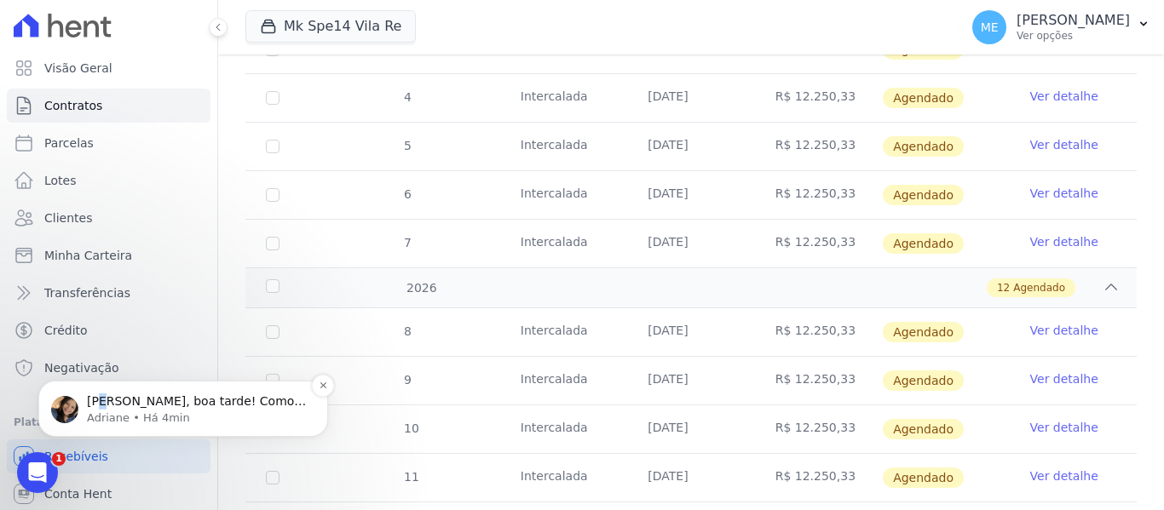
click at [102, 394] on p "Olá Maria, boa tarde! Como vai? Maria, fluxo ajustado de acordo com o extrato e…" at bounding box center [197, 402] width 220 height 17
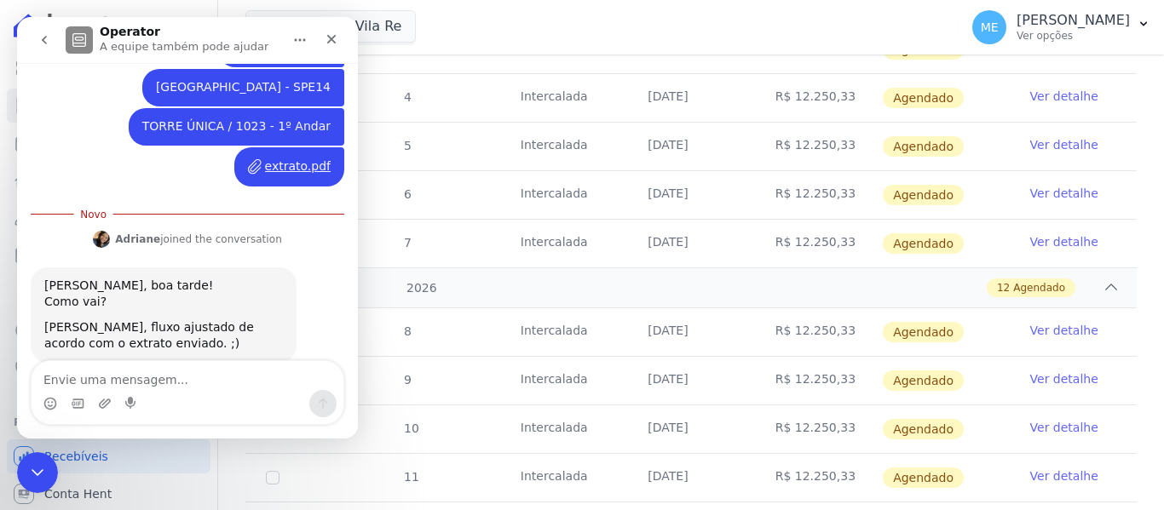
scroll to position [284, 0]
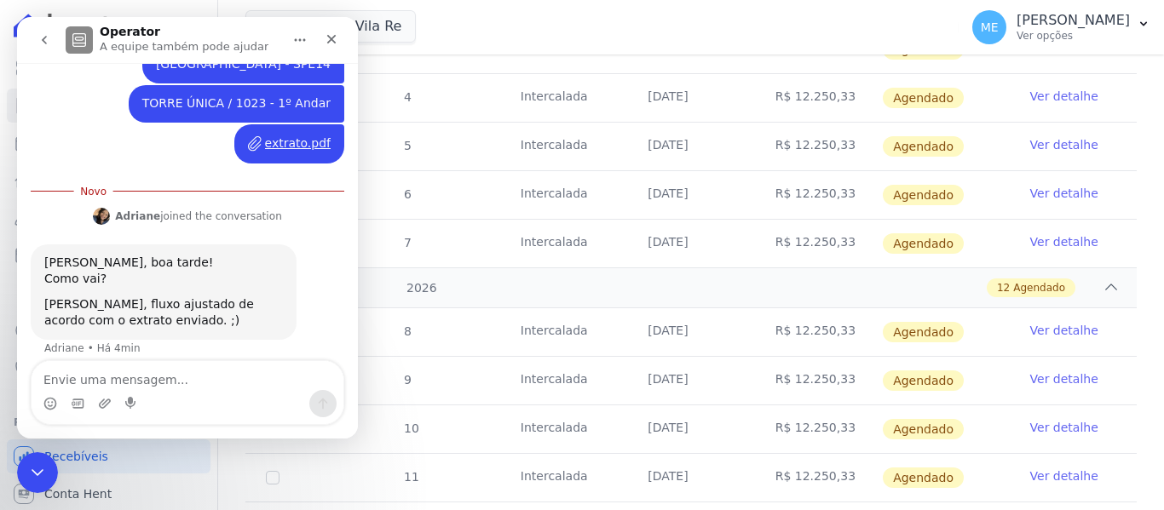
click at [169, 380] on textarea "Envie uma mensagem..." at bounding box center [188, 375] width 312 height 29
type textarea "obrigada."
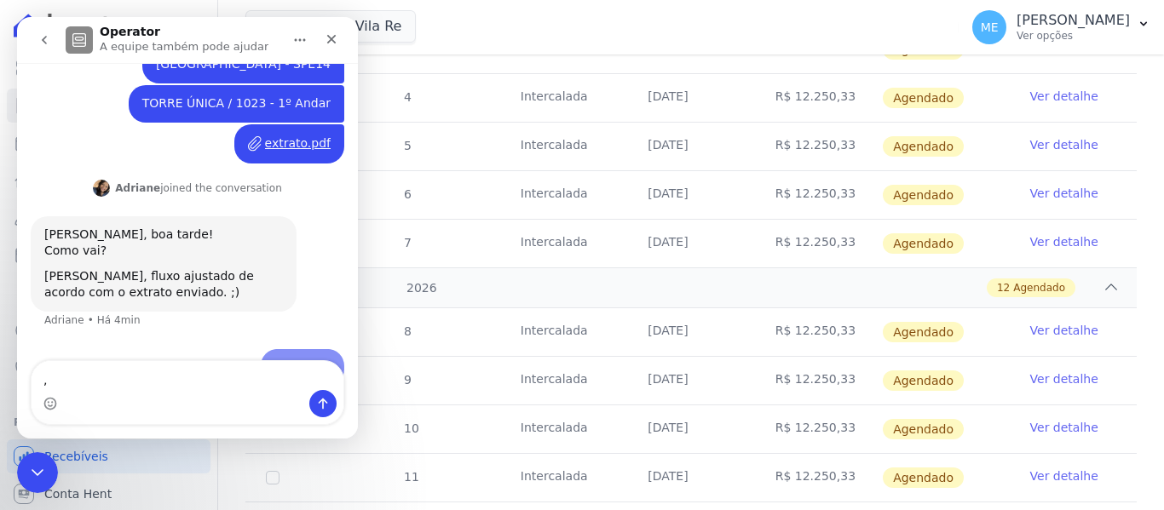
scroll to position [307, 0]
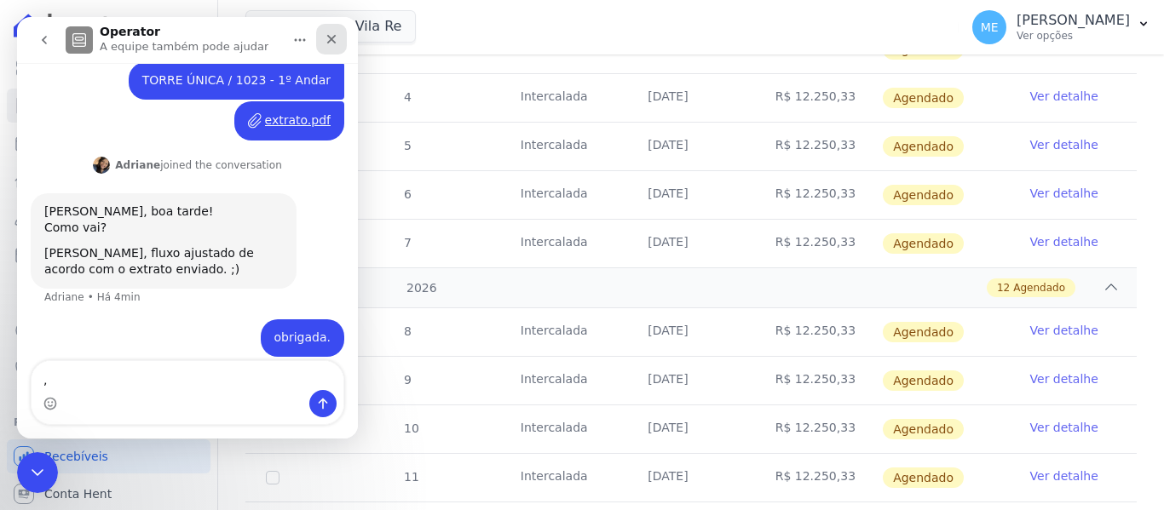
type textarea ","
click at [331, 42] on icon "Fechar" at bounding box center [332, 39] width 14 height 14
